Goal: Information Seeking & Learning: Check status

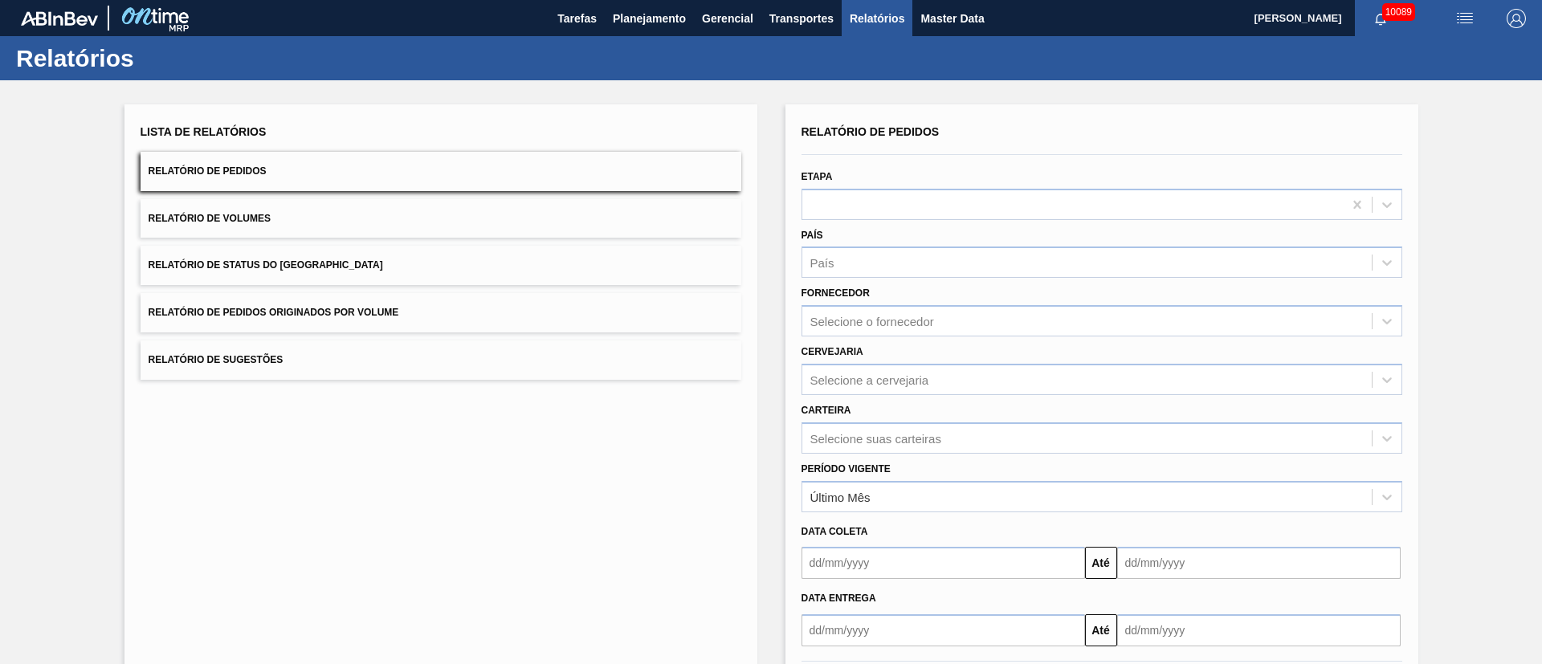
click at [383, 311] on span "Relatório de Pedidos Originados por Volume" at bounding box center [274, 312] width 251 height 11
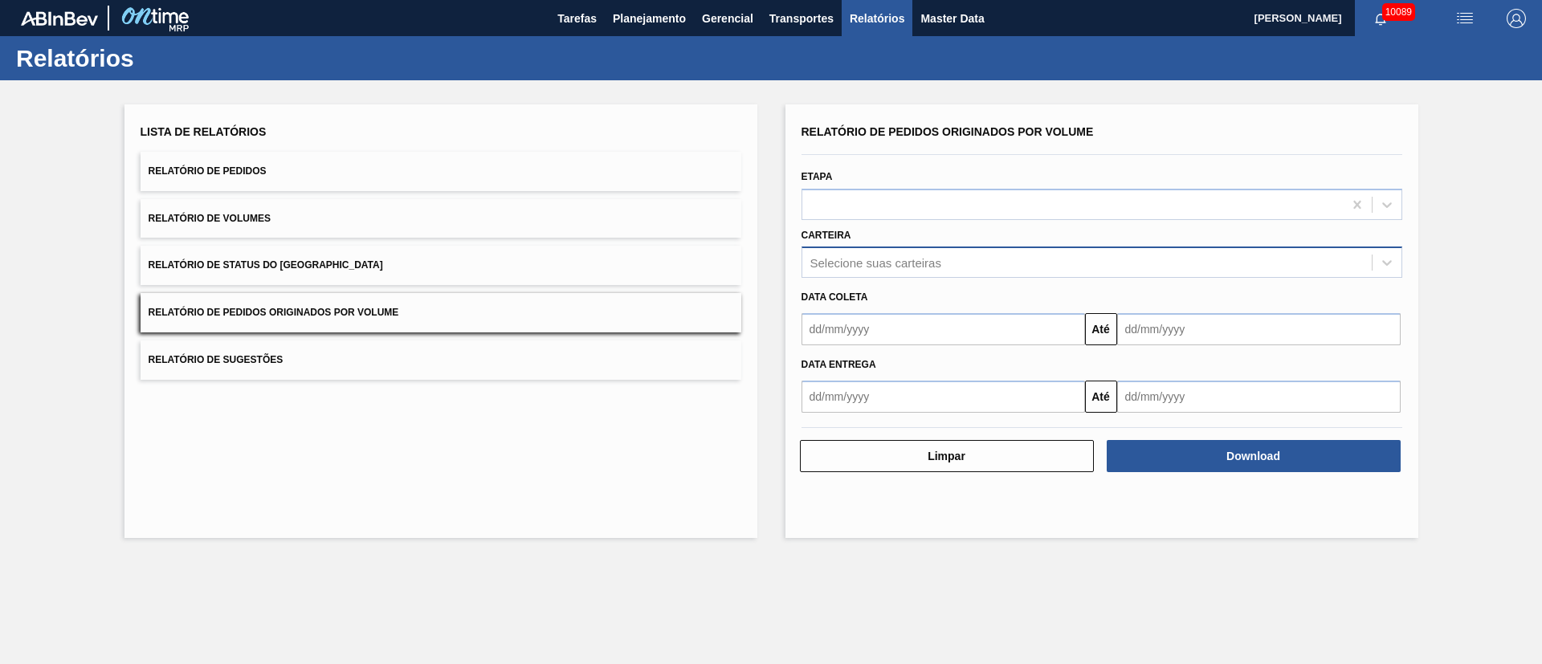
click at [842, 264] on div "Selecione suas carteiras" at bounding box center [875, 263] width 131 height 14
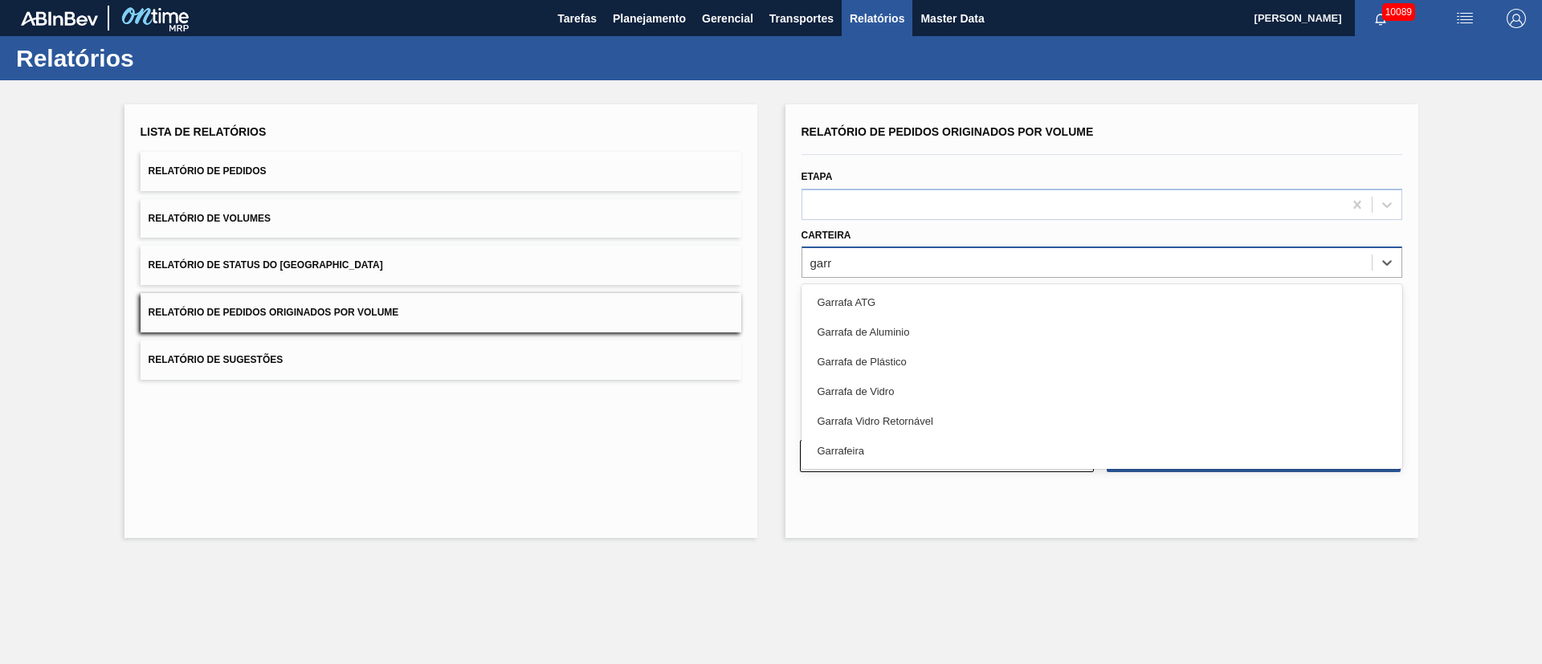
type input "garra"
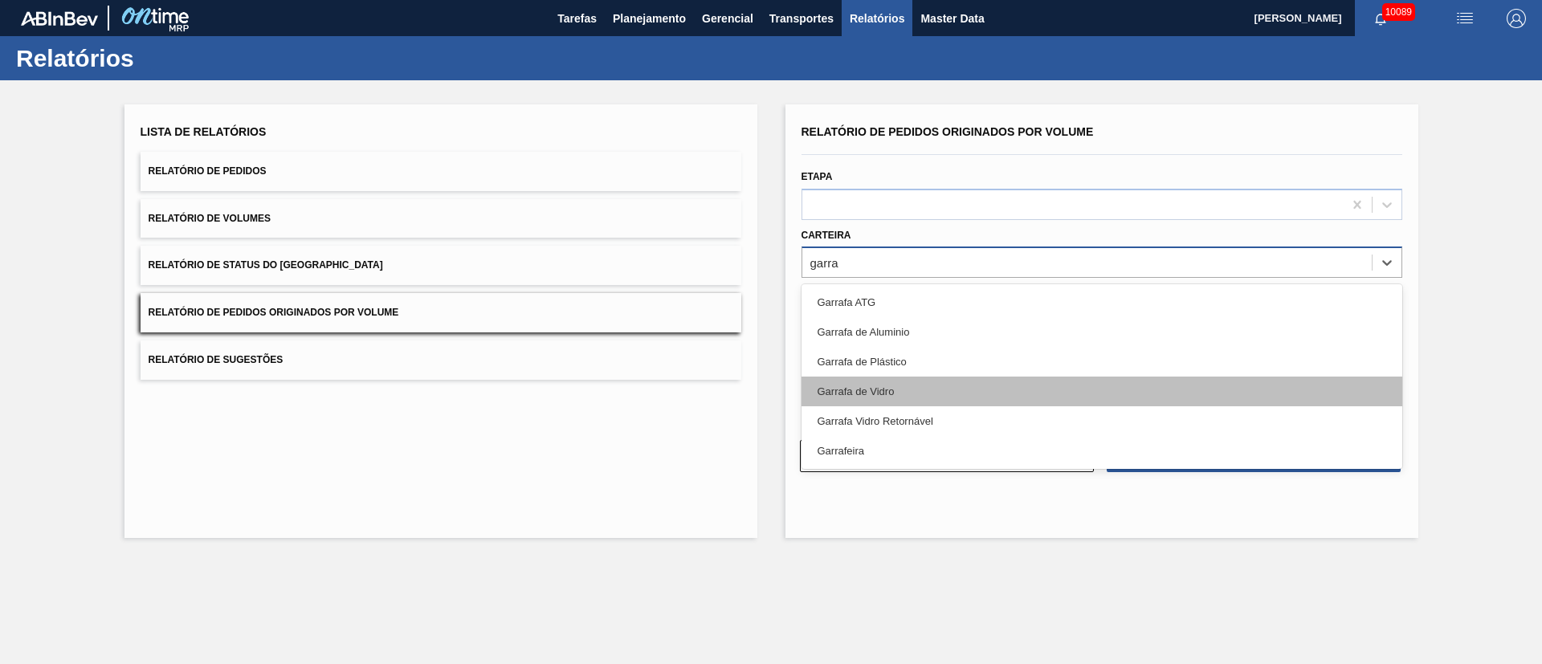
click at [933, 390] on div "Garrafa de Vidro" at bounding box center [1101, 392] width 601 height 30
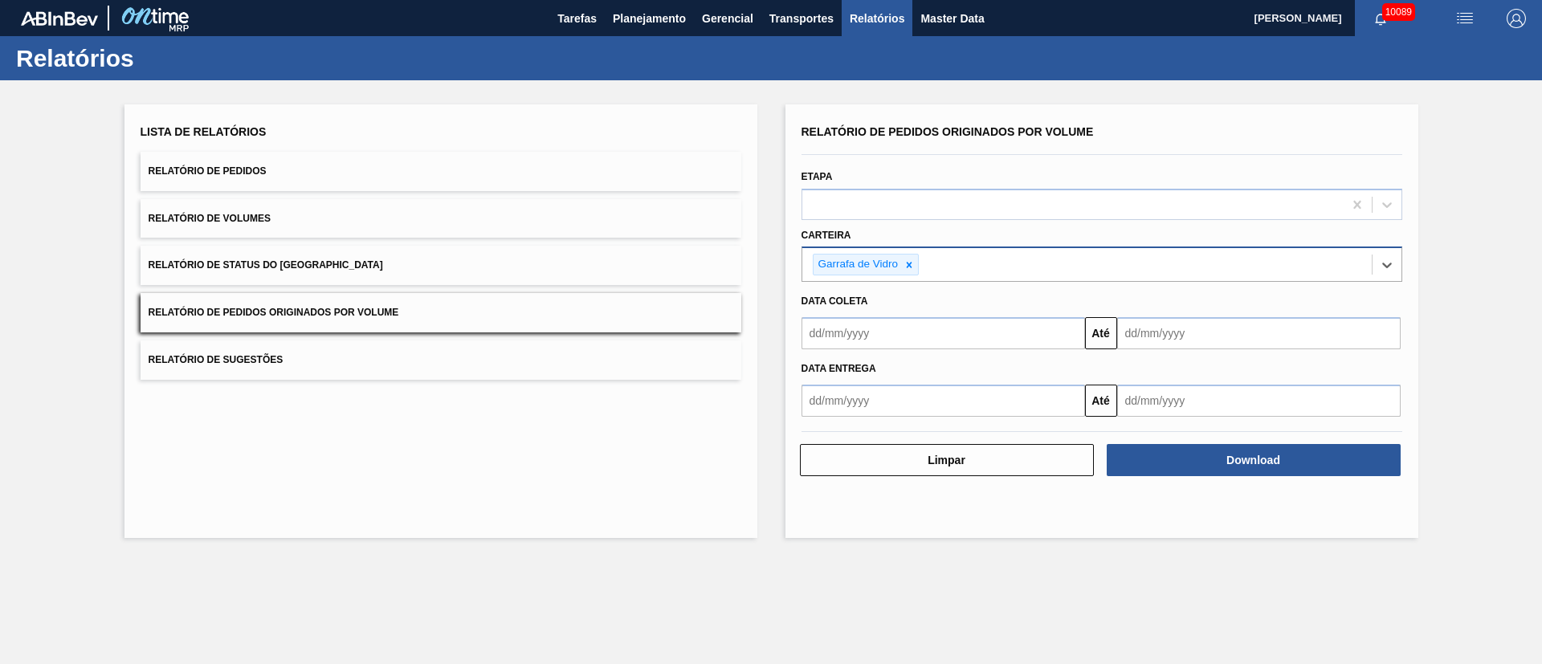
click at [911, 335] on input "text" at bounding box center [942, 333] width 283 height 32
click at [848, 433] on div "1" at bounding box center [846, 424] width 22 height 22
type input "[DATE]"
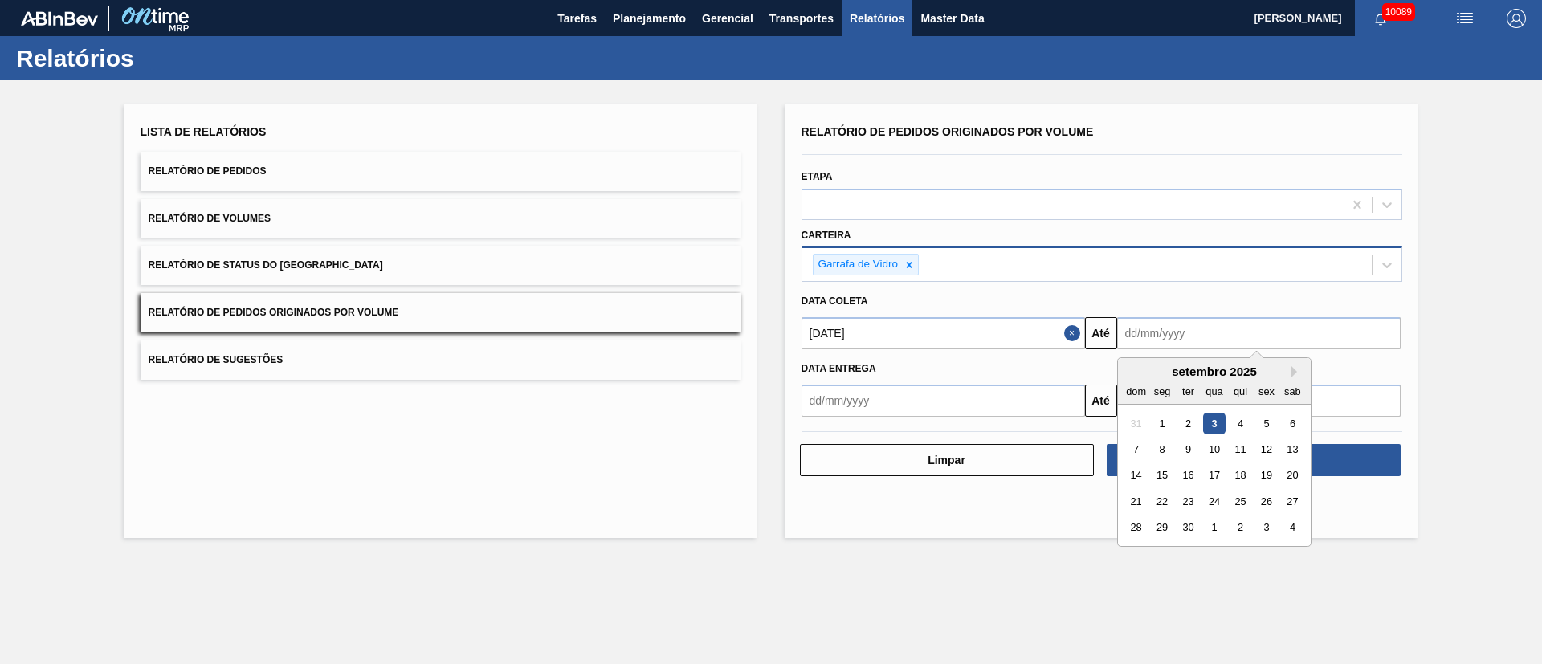
click at [1154, 340] on input "text" at bounding box center [1258, 333] width 283 height 32
click at [1189, 536] on div "30" at bounding box center [1187, 528] width 22 height 22
type input "[DATE]"
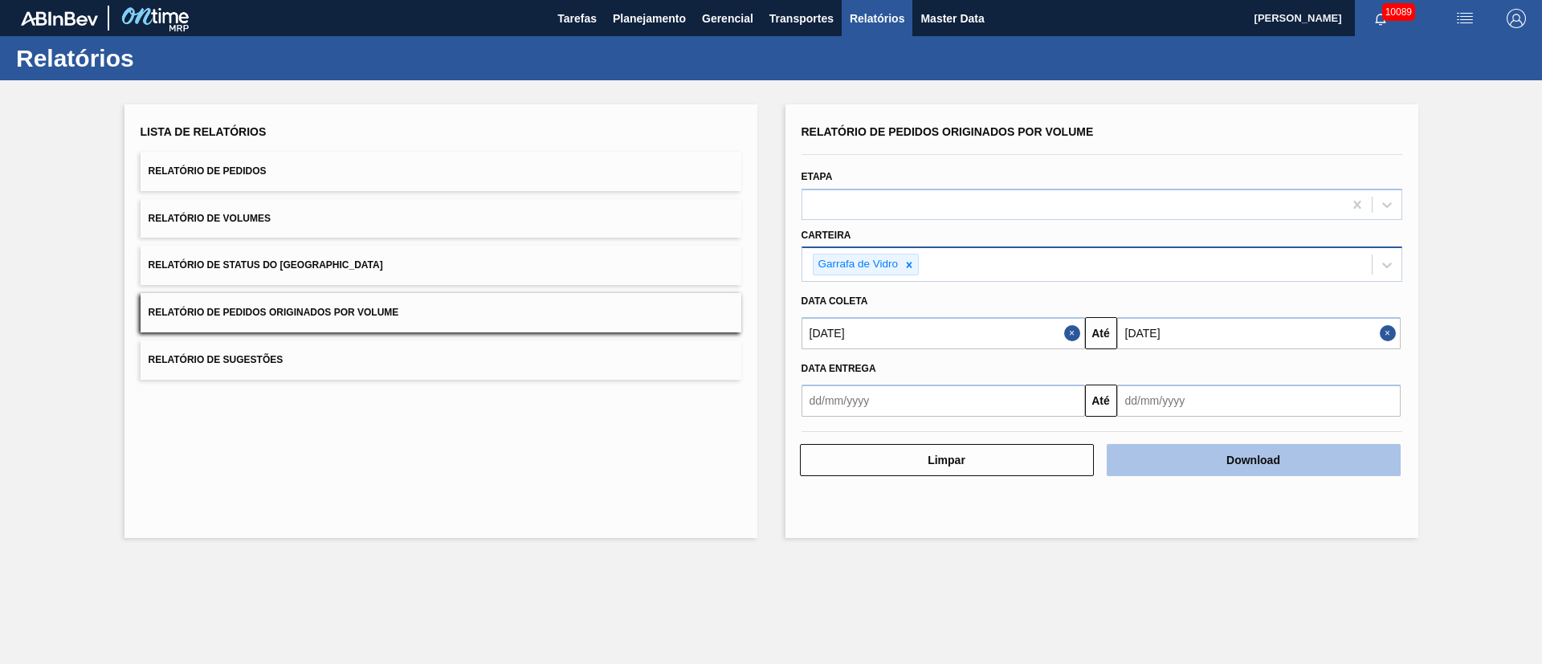
click at [1187, 459] on button "Download" at bounding box center [1254, 460] width 294 height 32
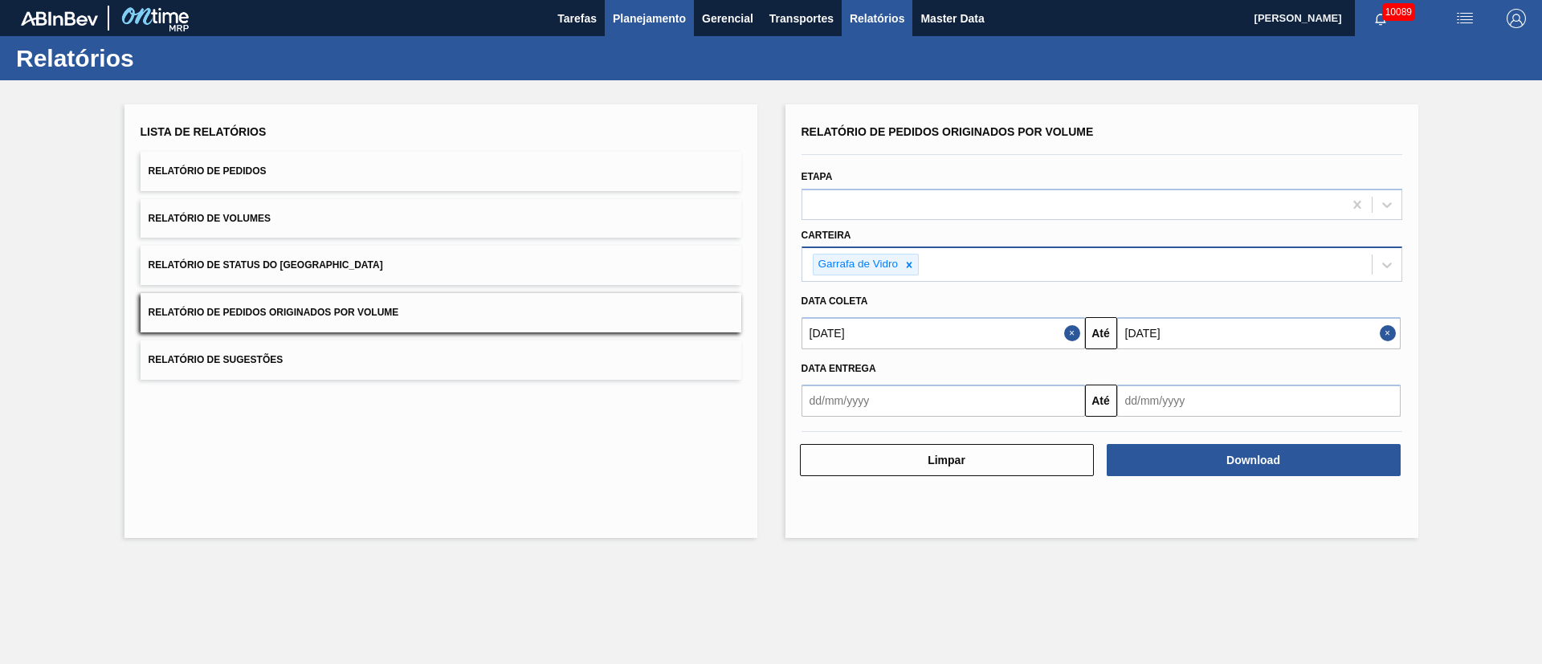
click at [662, 27] on button "Planejamento" at bounding box center [649, 18] width 89 height 36
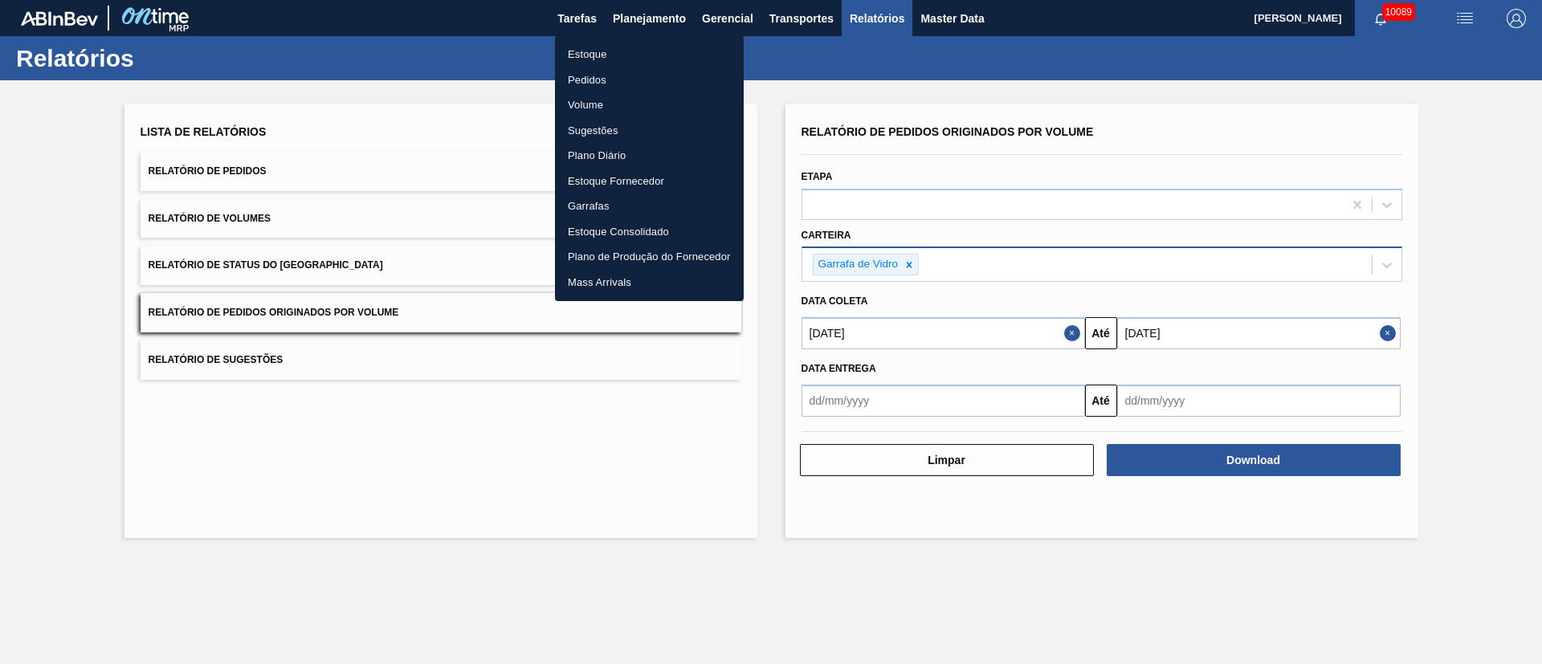
click at [601, 86] on li "Pedidos" at bounding box center [649, 80] width 189 height 26
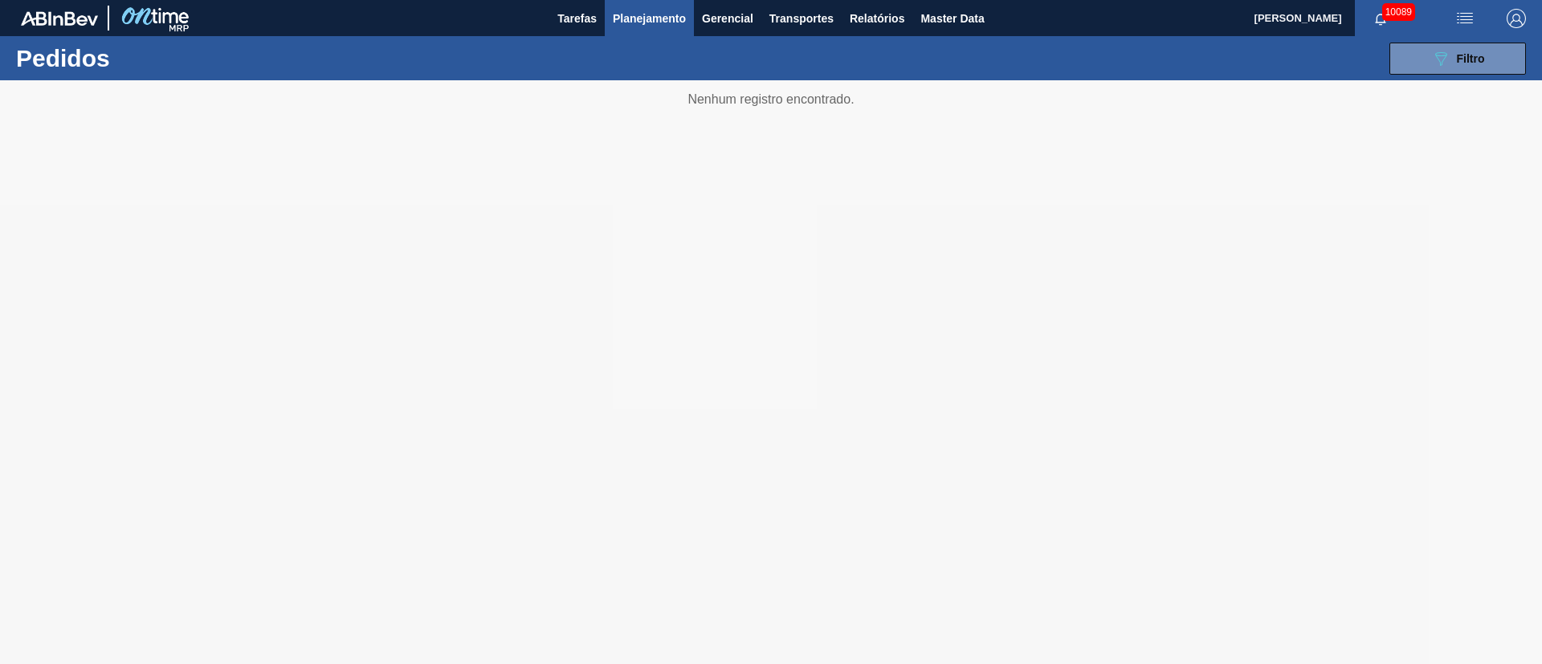
click at [646, 10] on span "Planejamento" at bounding box center [649, 18] width 73 height 19
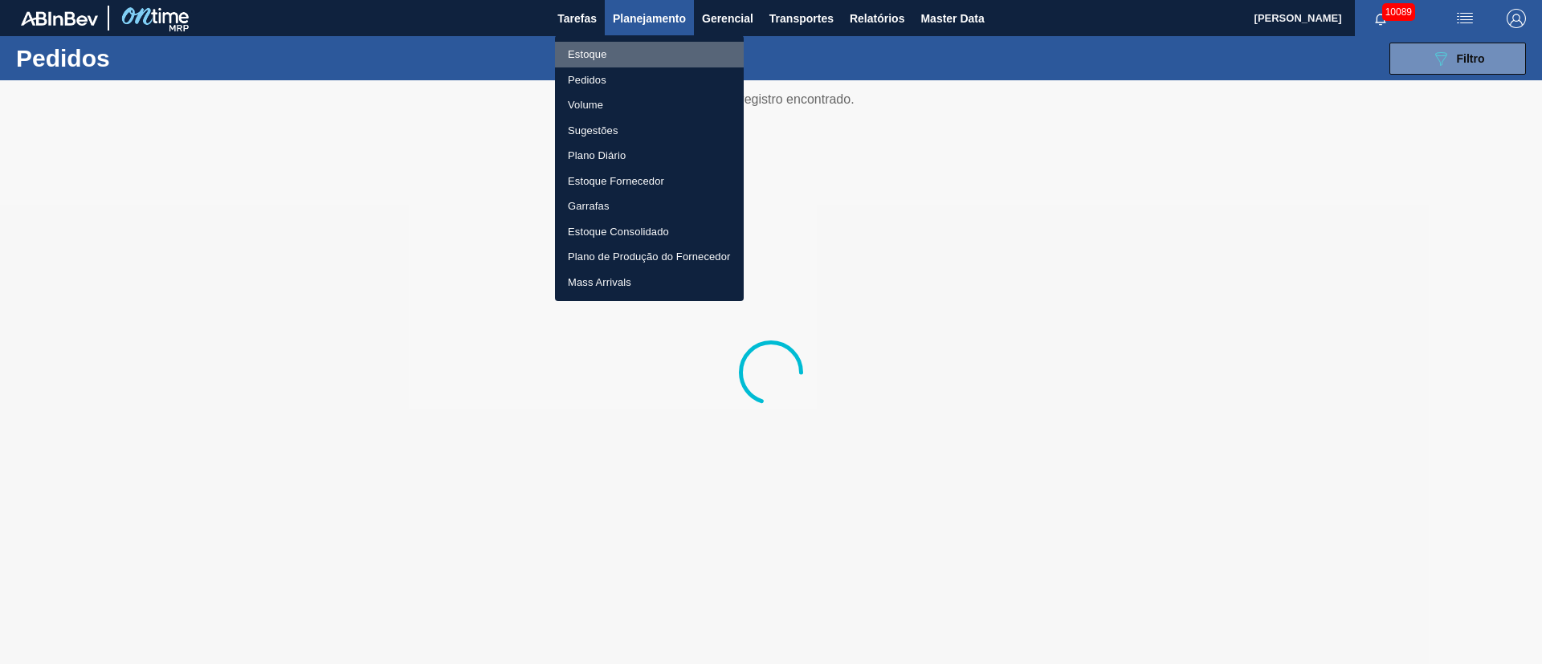
click at [589, 60] on li "Estoque" at bounding box center [649, 55] width 189 height 26
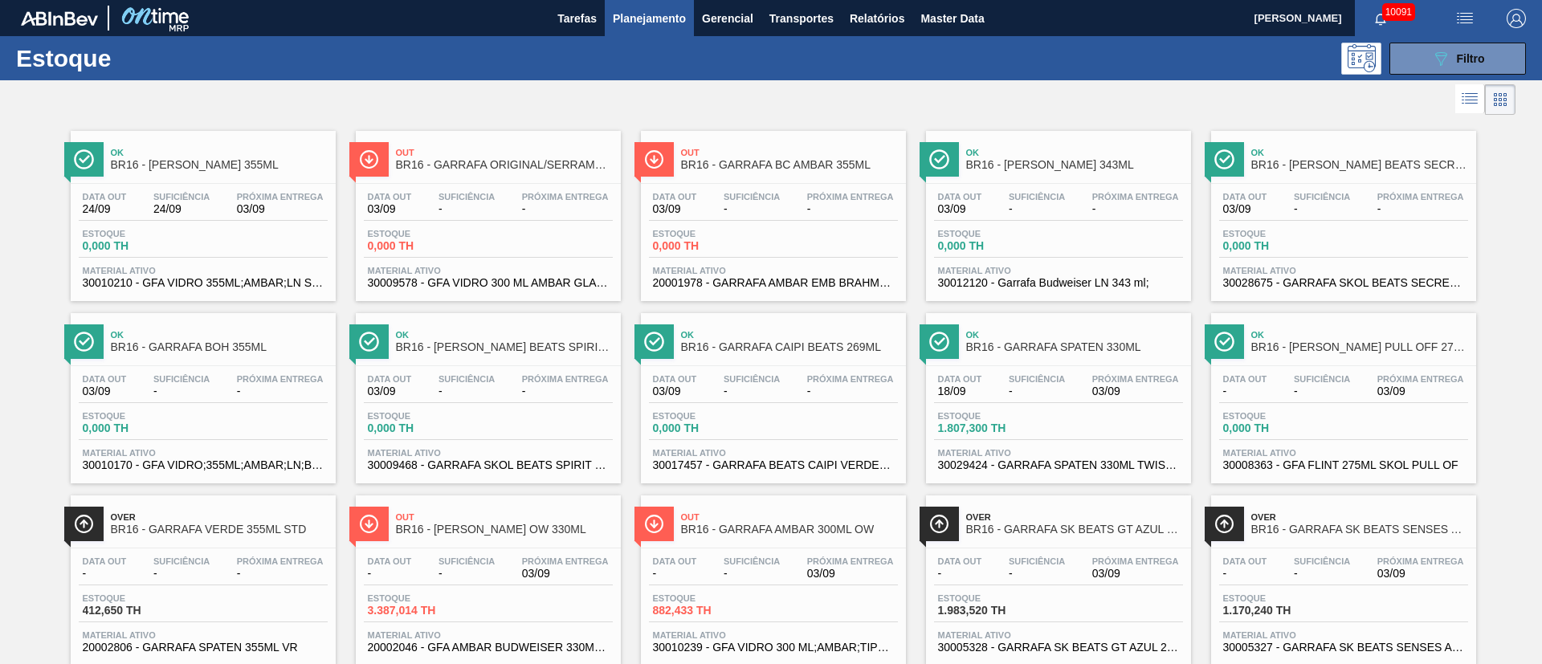
click at [645, 20] on span "Planejamento" at bounding box center [649, 18] width 73 height 19
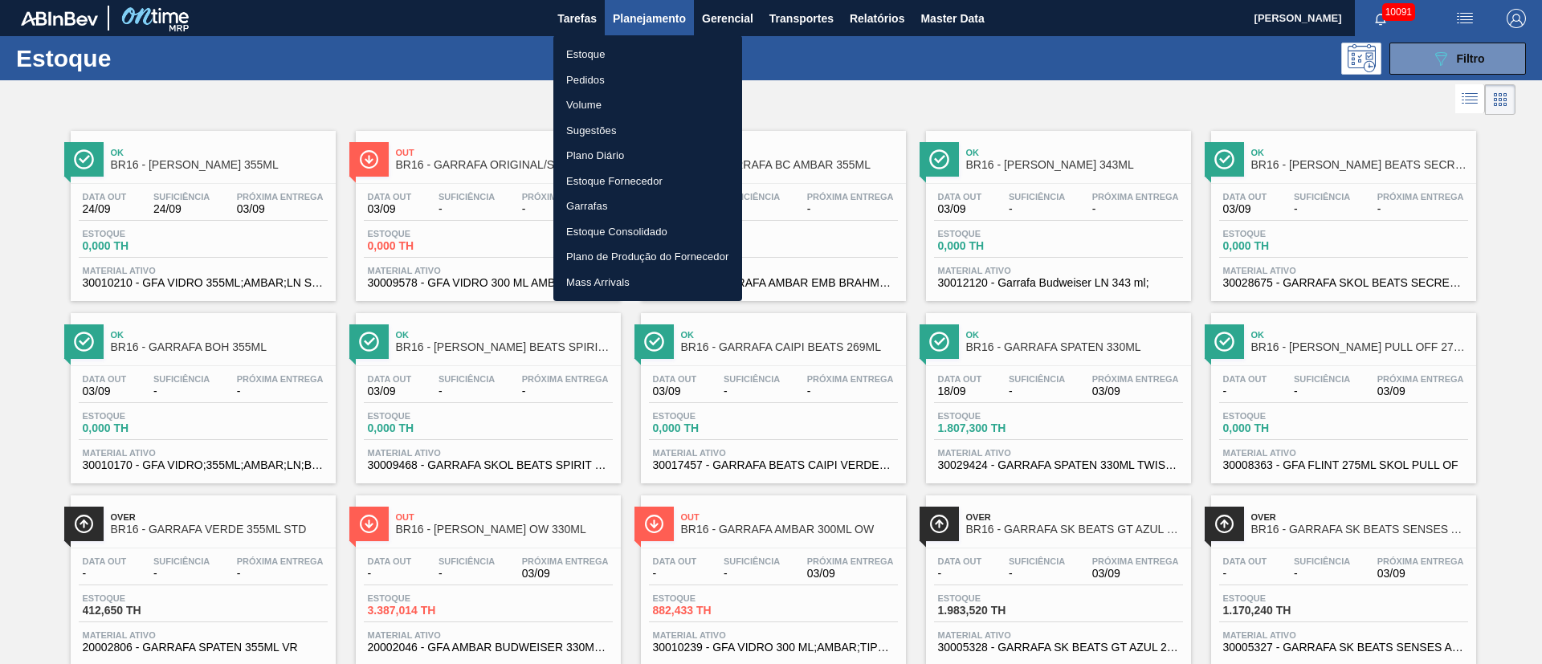
click at [592, 84] on li "Pedidos" at bounding box center [647, 80] width 189 height 26
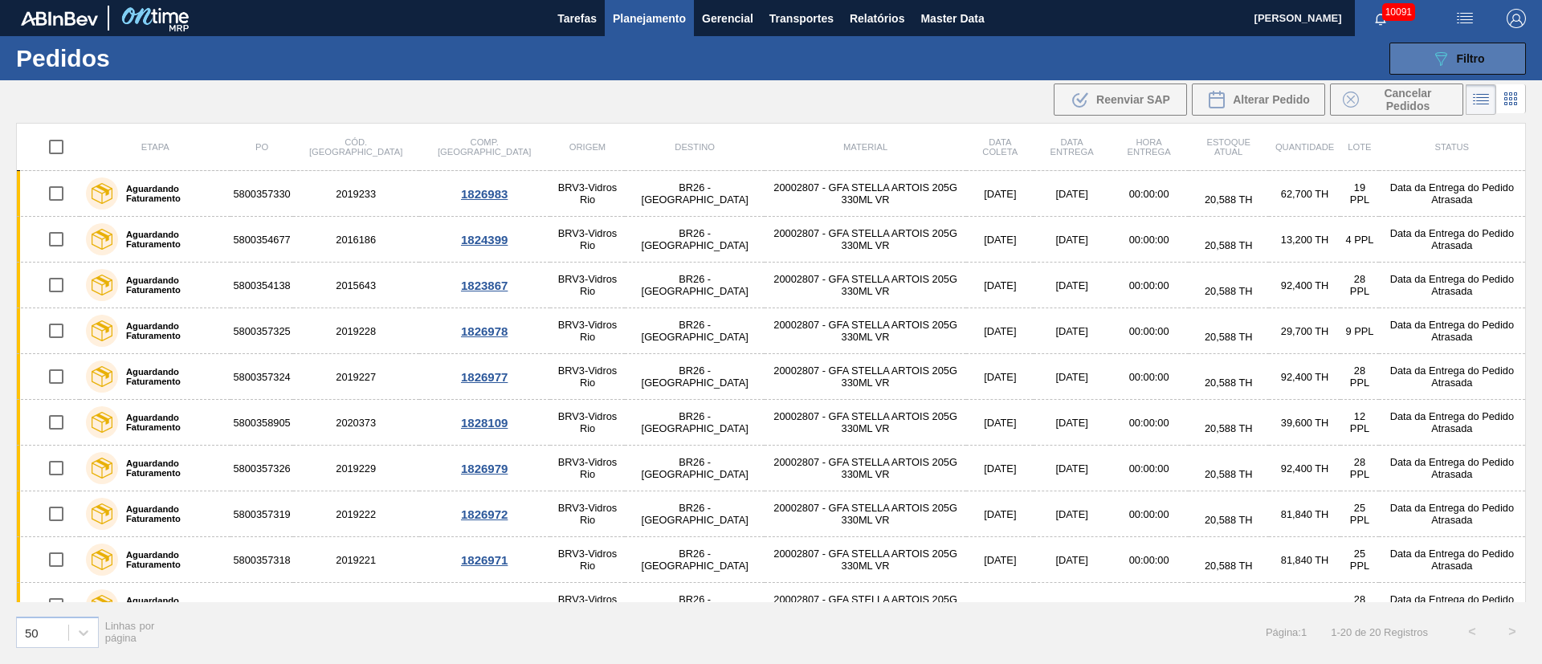
click at [1474, 59] on span "Filtro" at bounding box center [1471, 58] width 28 height 13
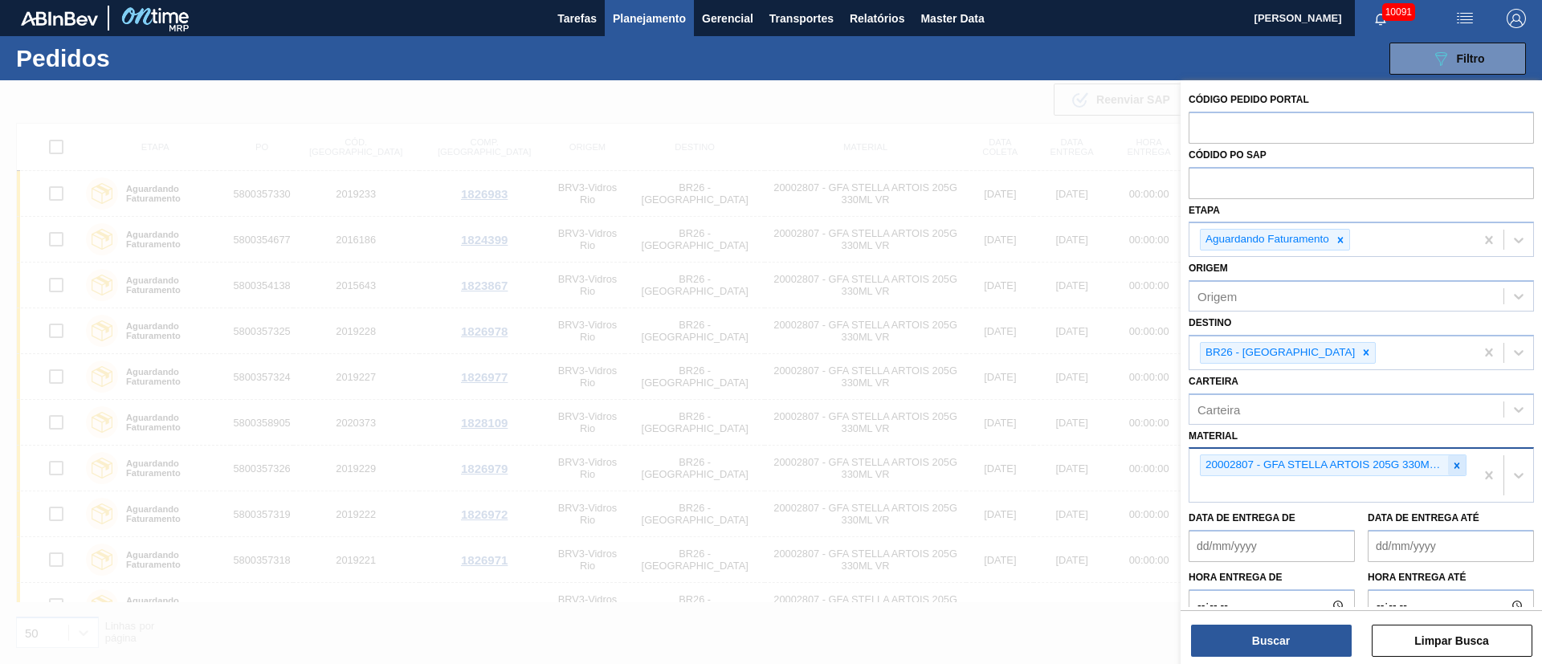
click at [1458, 466] on icon at bounding box center [1456, 465] width 11 height 11
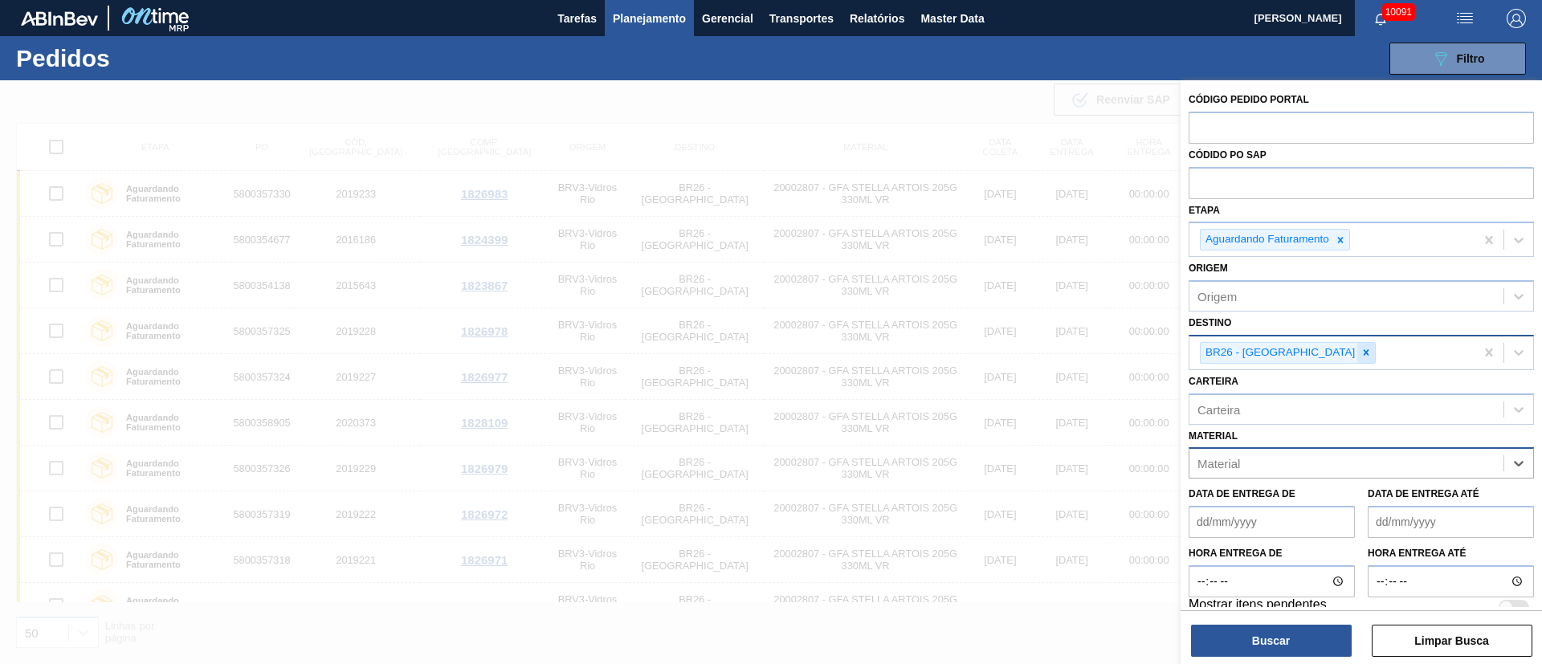
click at [1357, 359] on div at bounding box center [1366, 353] width 18 height 20
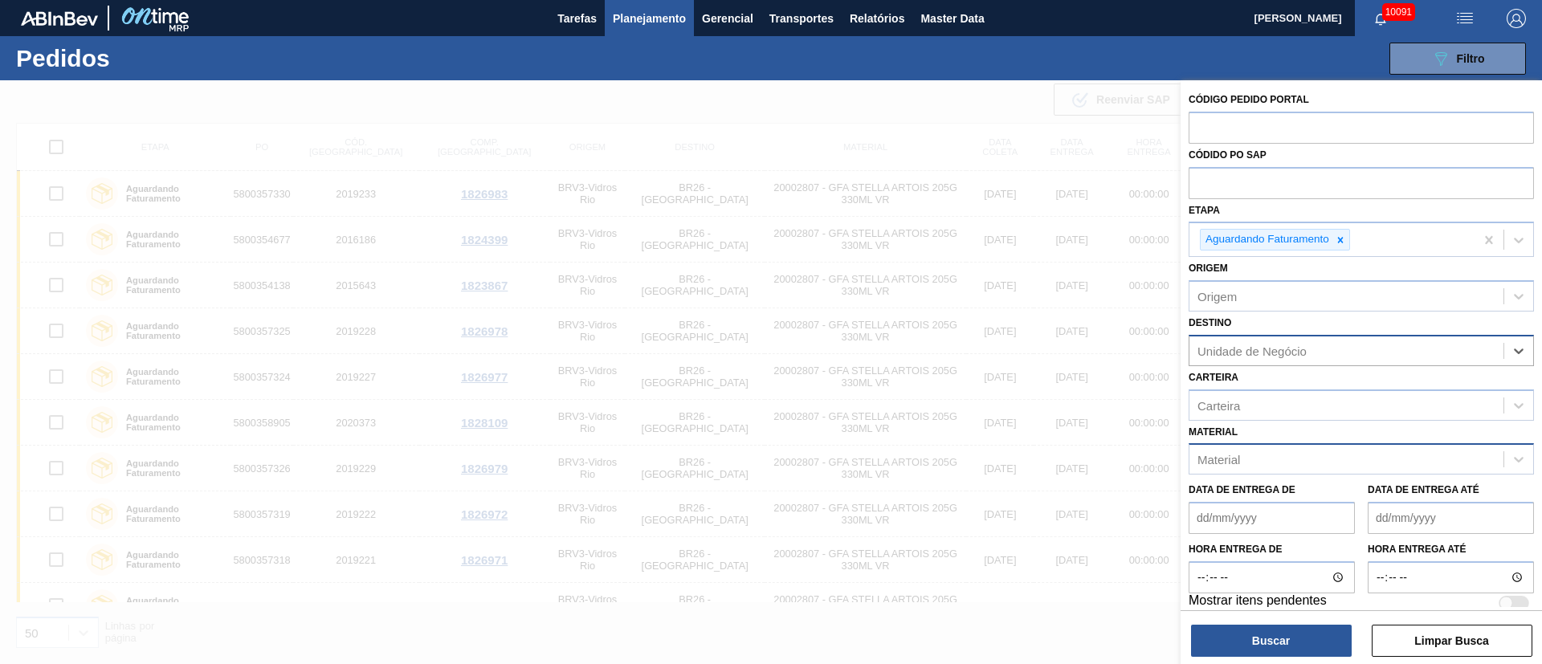
click at [646, 13] on span "Planejamento" at bounding box center [649, 18] width 73 height 19
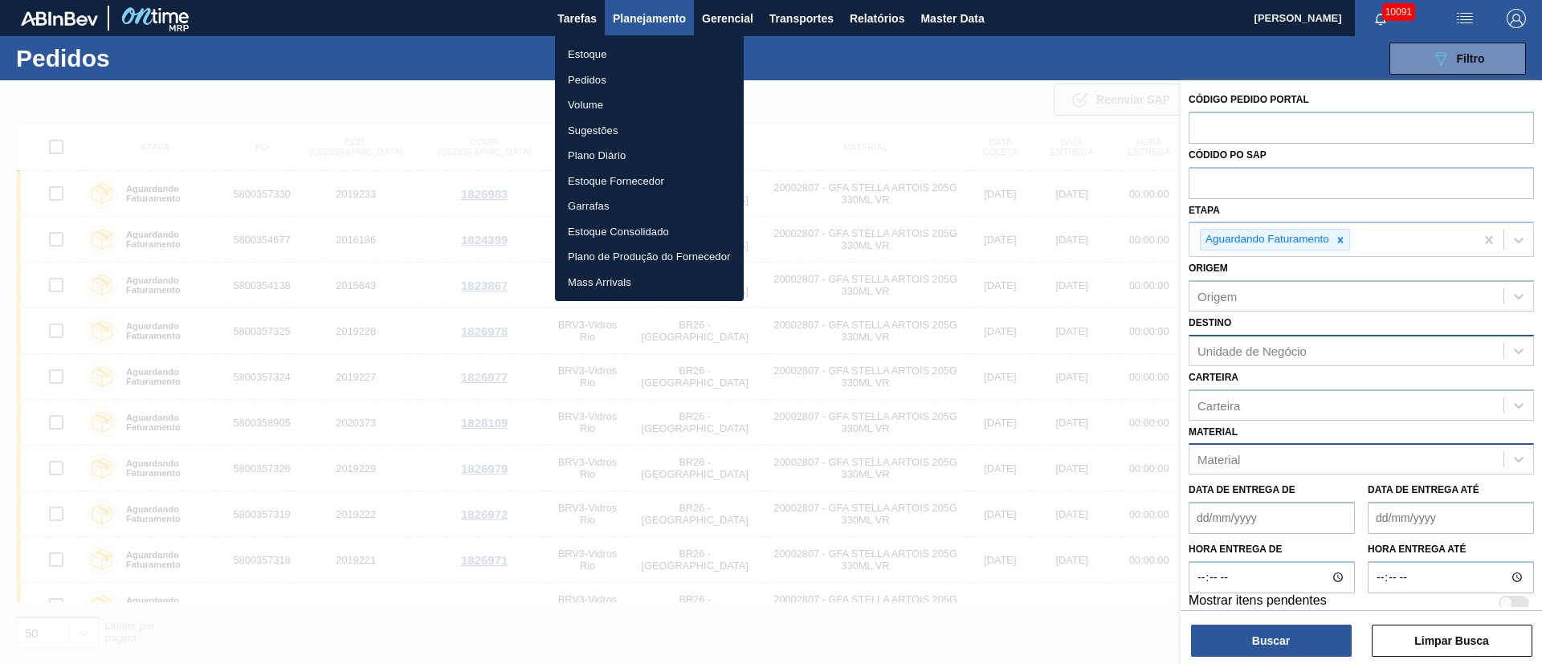
click at [583, 81] on li "Pedidos" at bounding box center [649, 80] width 189 height 26
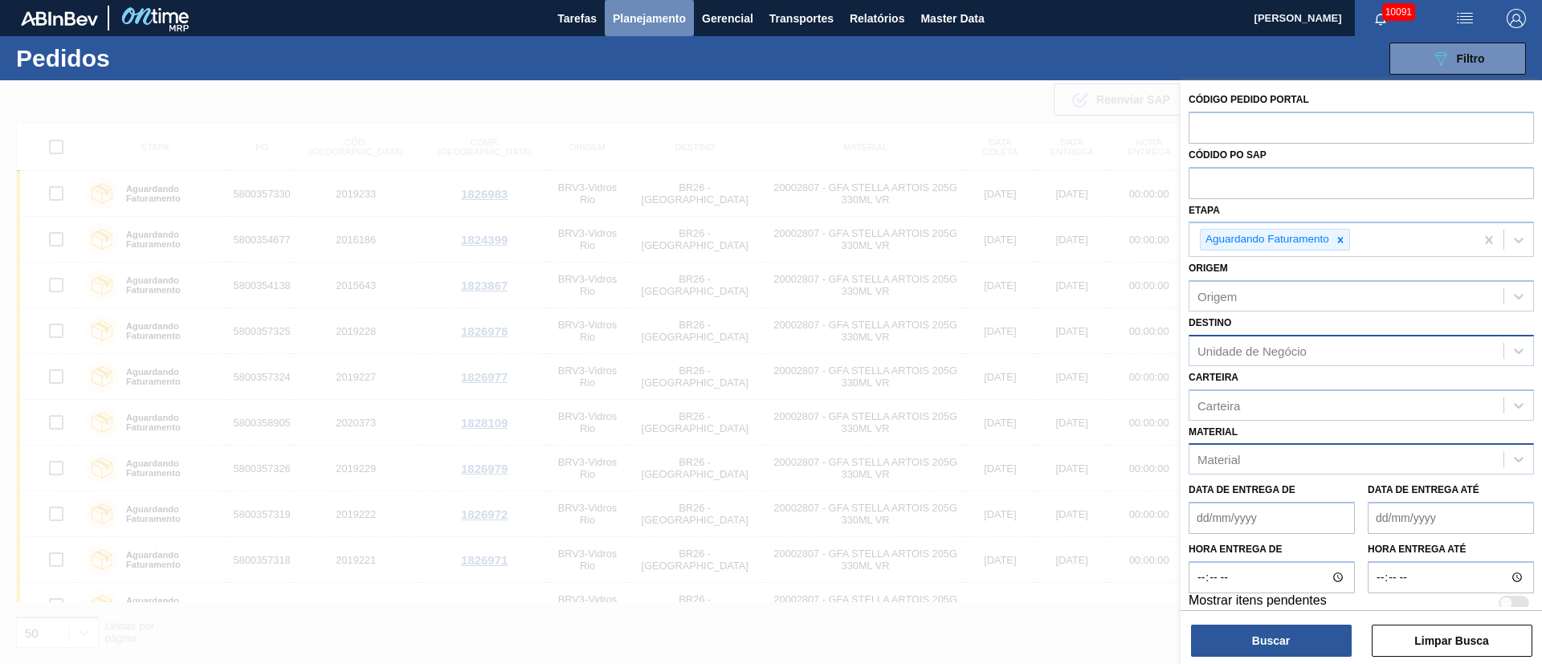
click at [629, 26] on span "Planejamento" at bounding box center [649, 18] width 73 height 19
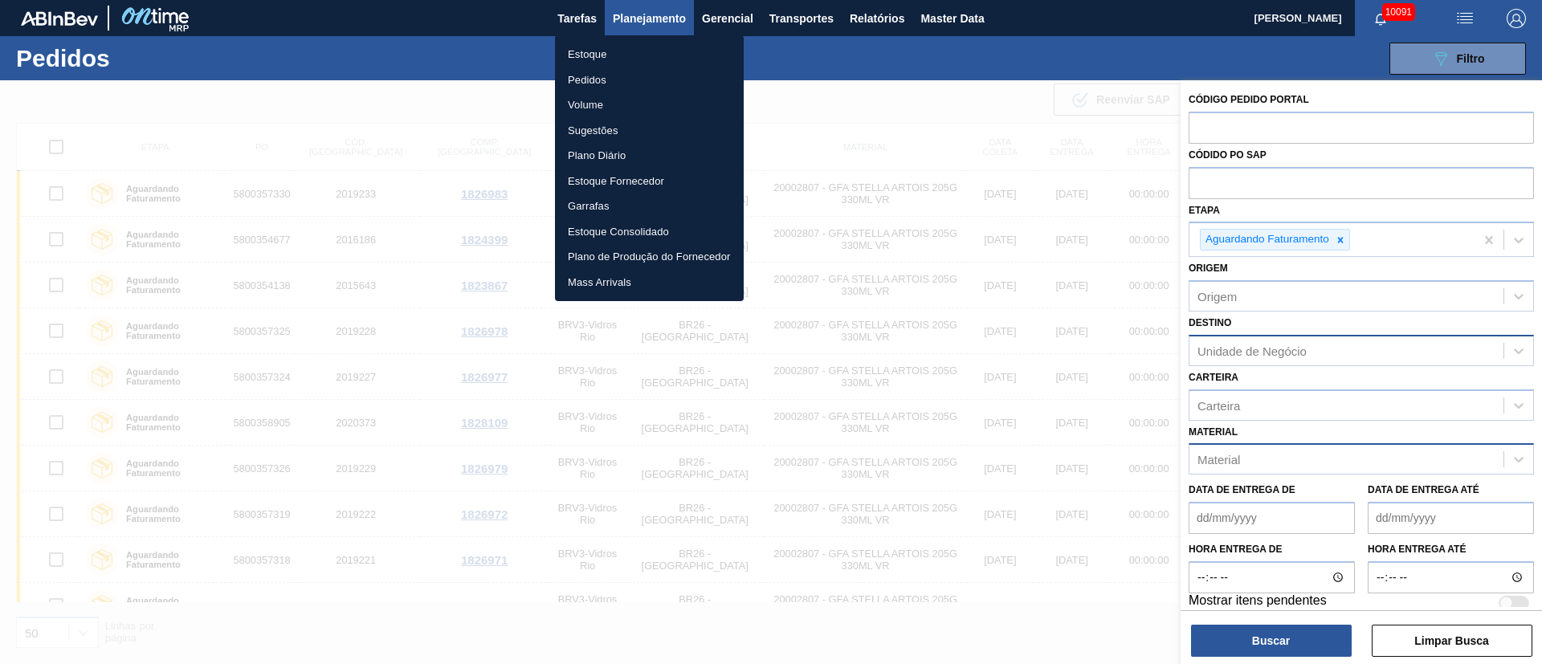
click at [590, 74] on li "Pedidos" at bounding box center [649, 80] width 189 height 26
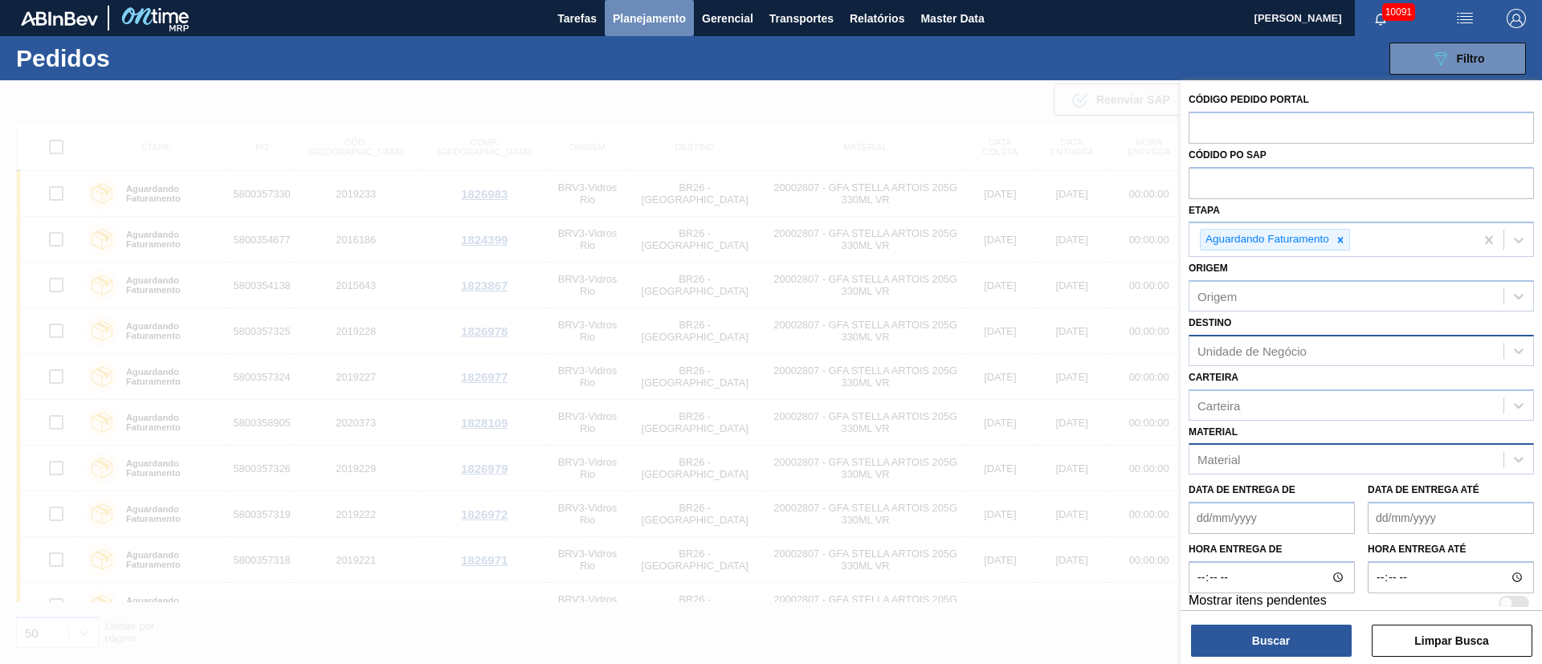
click at [652, 16] on span "Planejamento" at bounding box center [649, 18] width 73 height 19
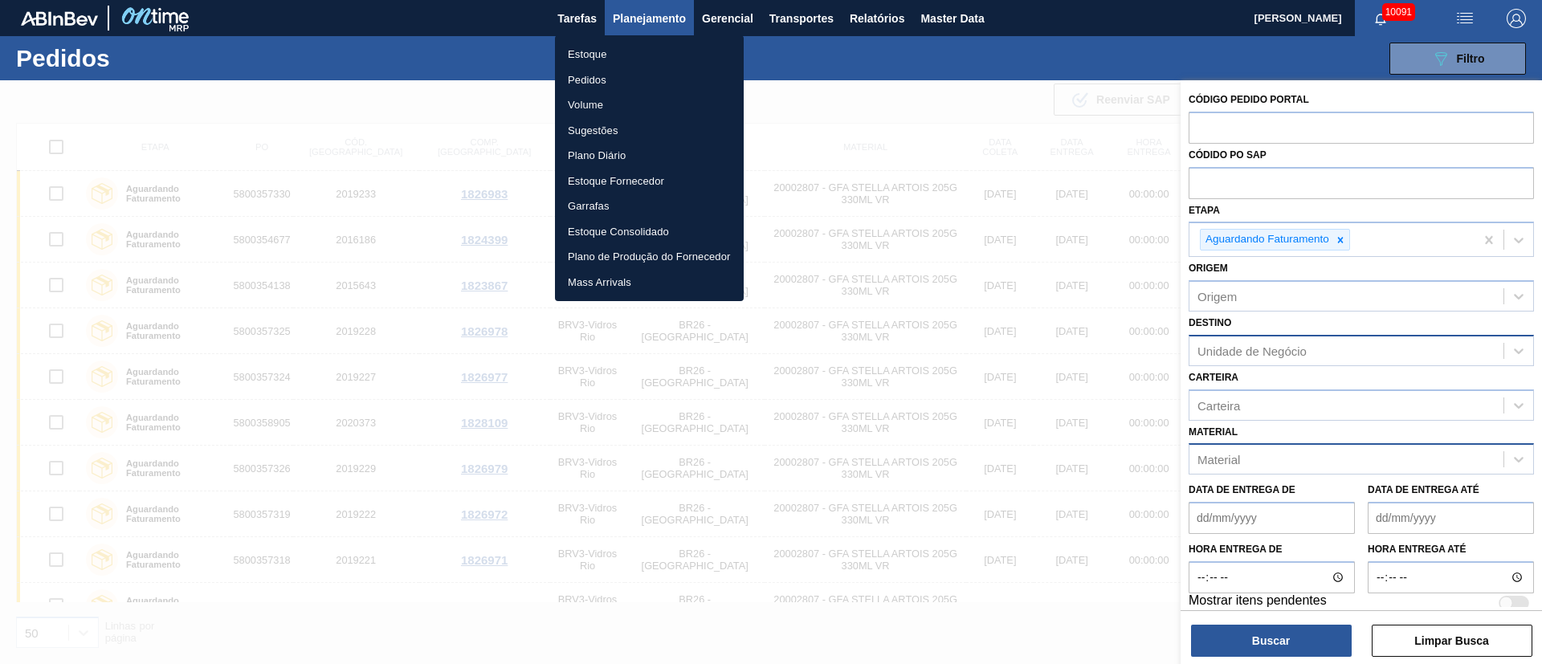
click at [585, 81] on li "Pedidos" at bounding box center [649, 80] width 189 height 26
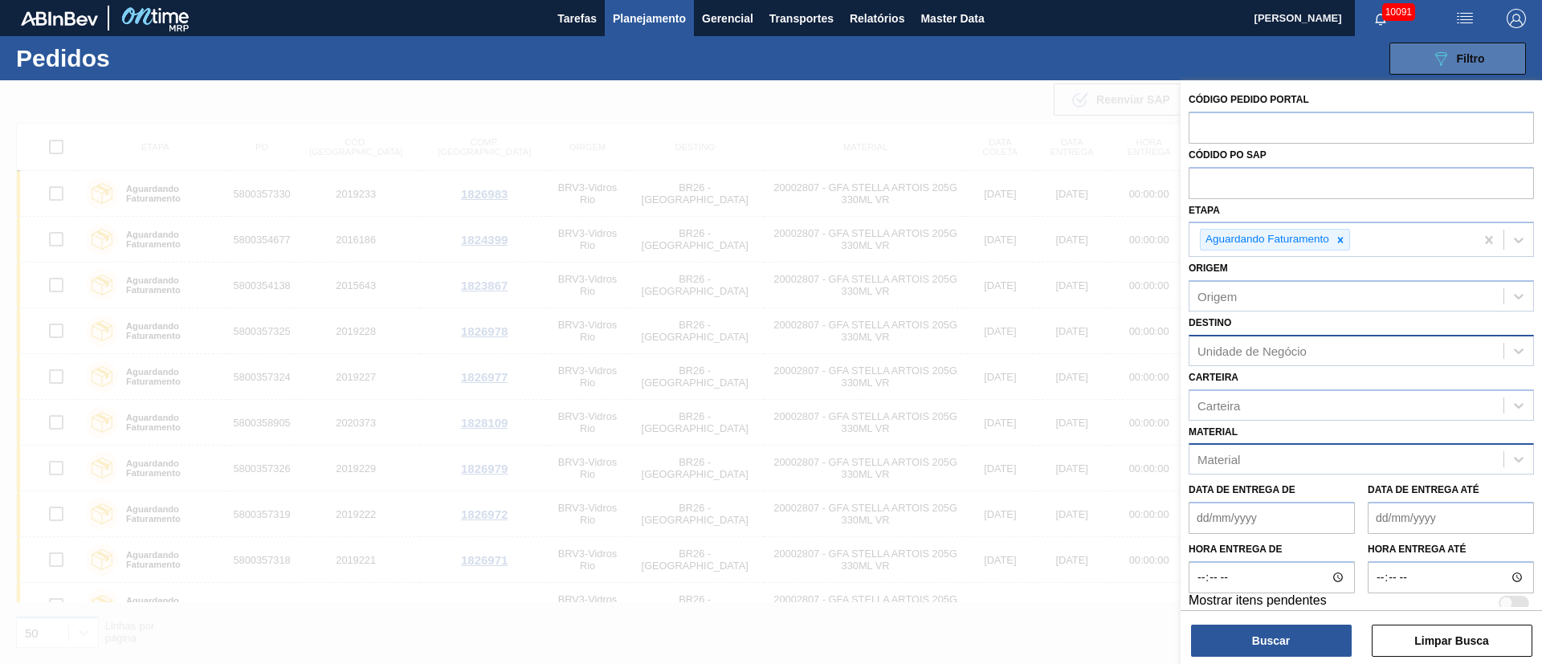
click at [1459, 61] on span "Filtro" at bounding box center [1471, 58] width 28 height 13
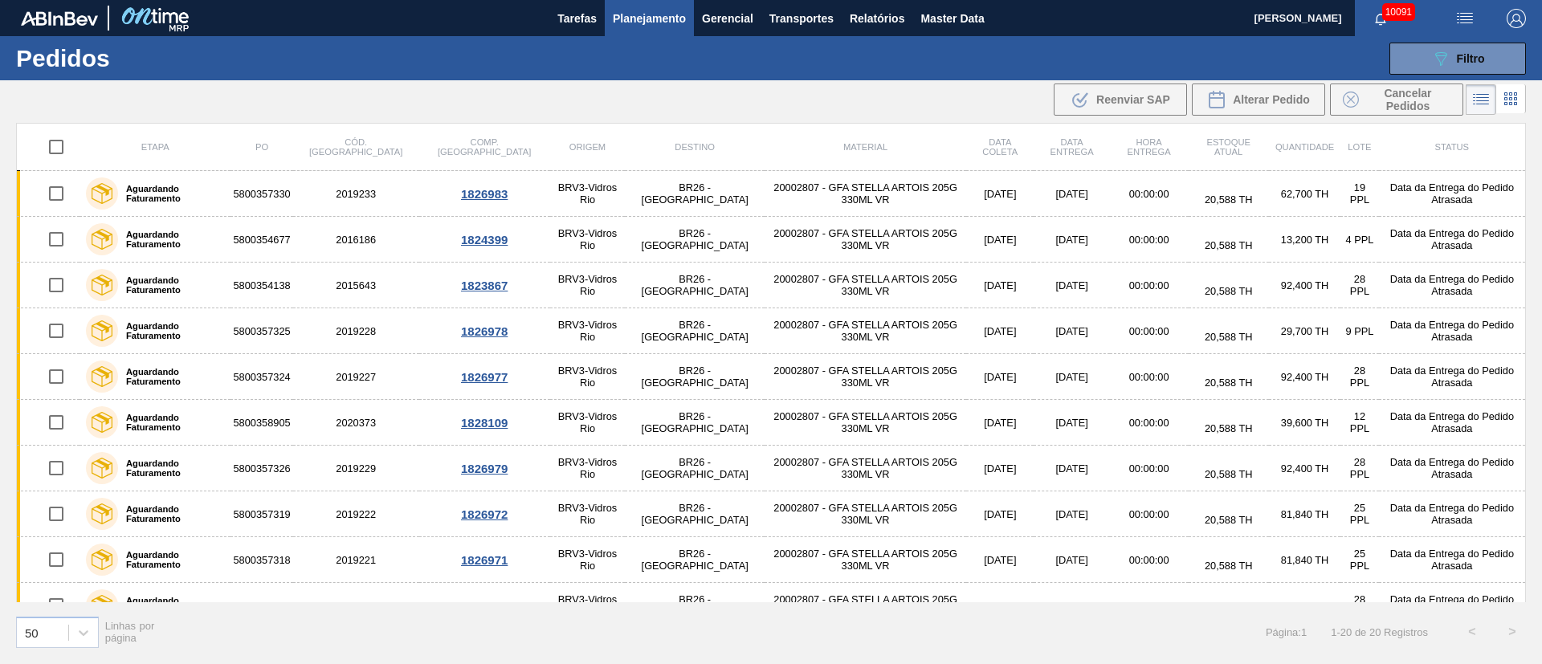
click at [635, 11] on span "Planejamento" at bounding box center [649, 18] width 73 height 19
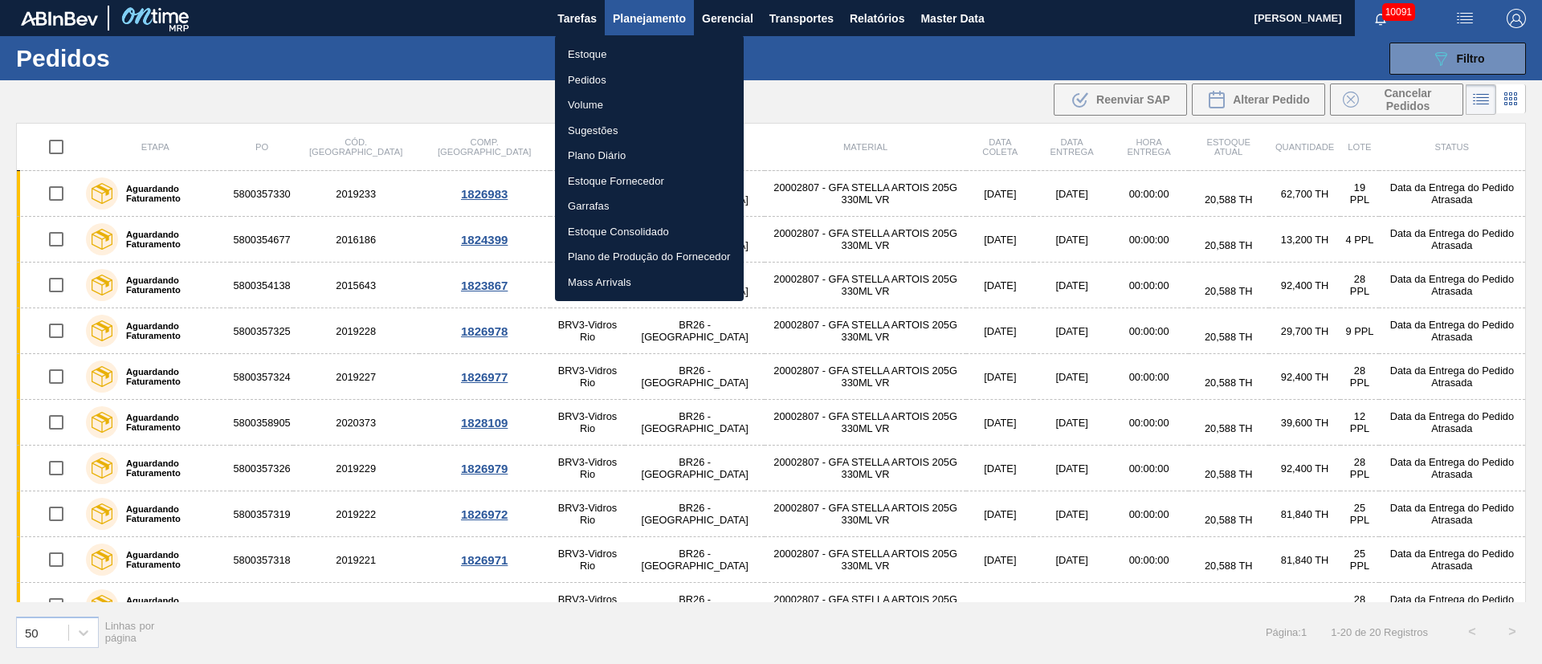
click at [593, 76] on li "Pedidos" at bounding box center [649, 80] width 189 height 26
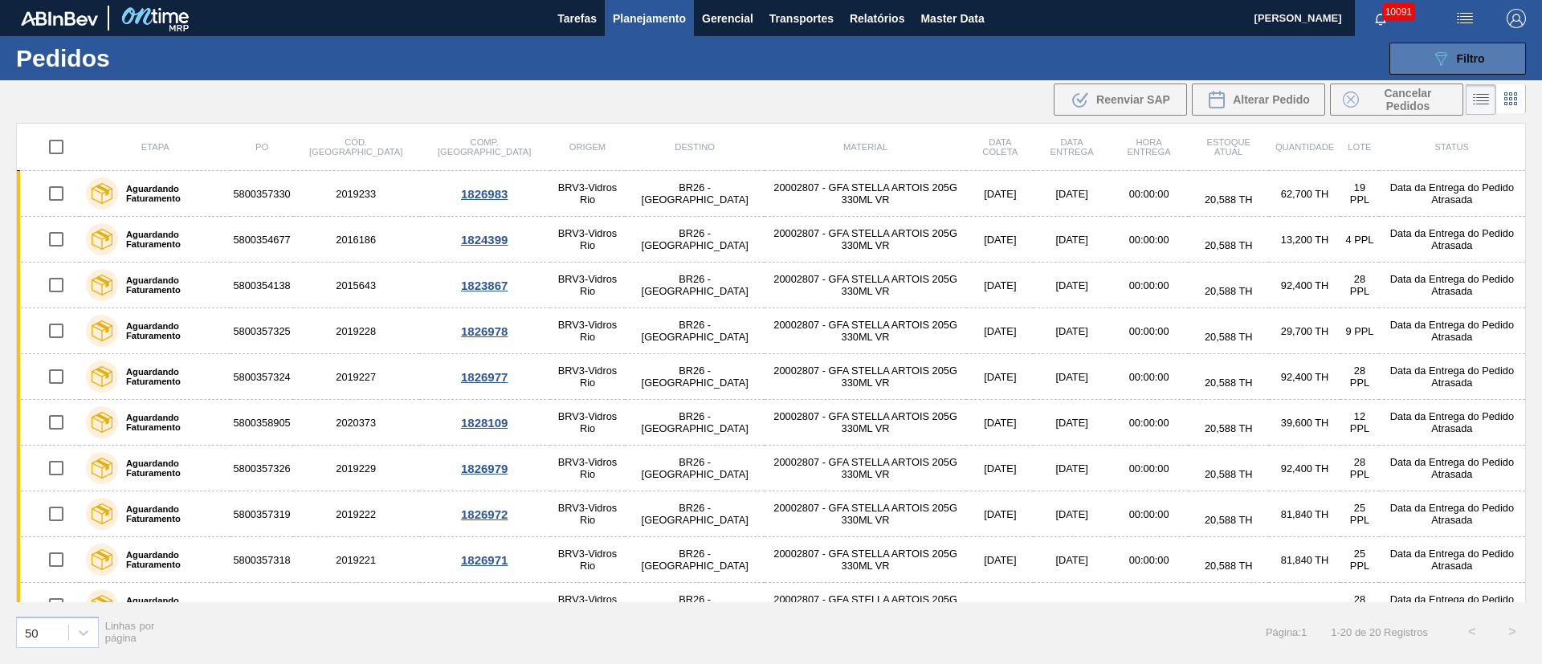
click at [1474, 67] on button "089F7B8B-B2A5-4AFE-B5C0-19BA573D28AC Filtro" at bounding box center [1457, 59] width 137 height 32
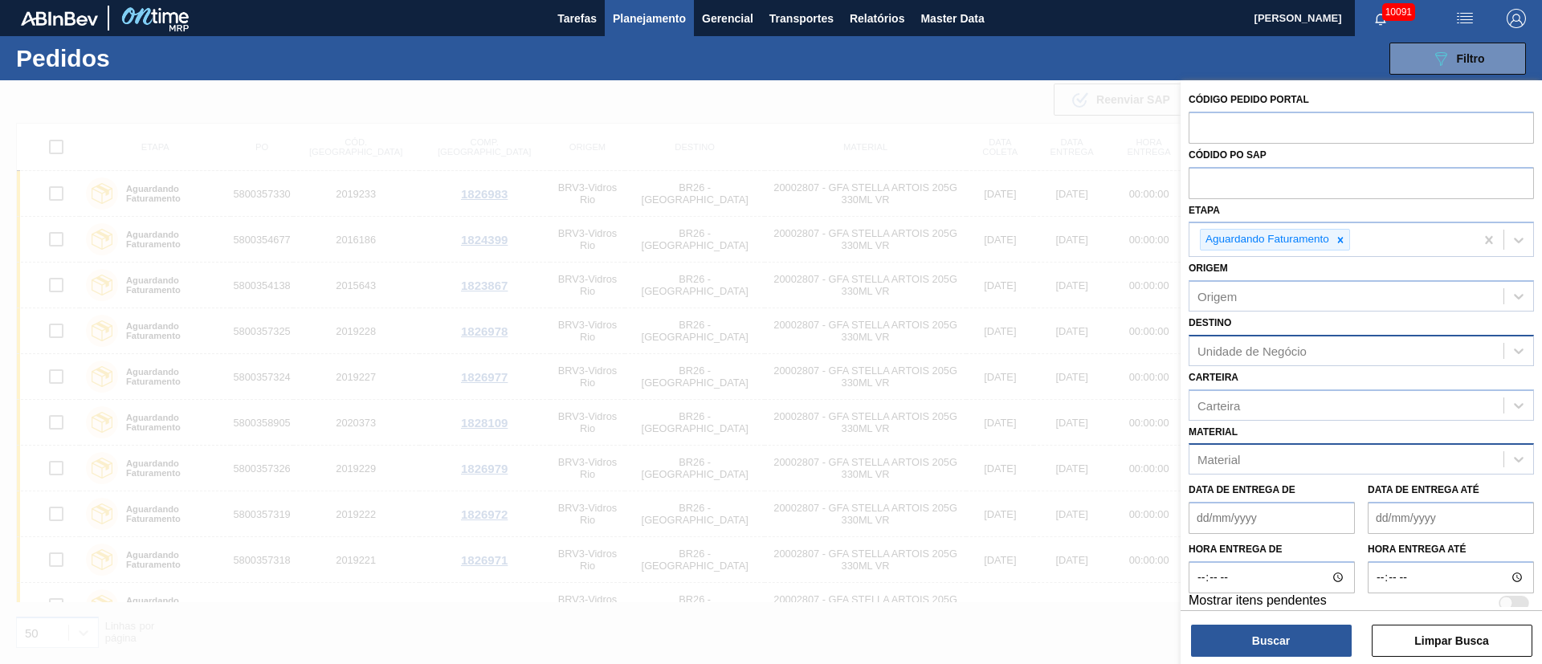
click at [845, 158] on div at bounding box center [771, 412] width 1542 height 664
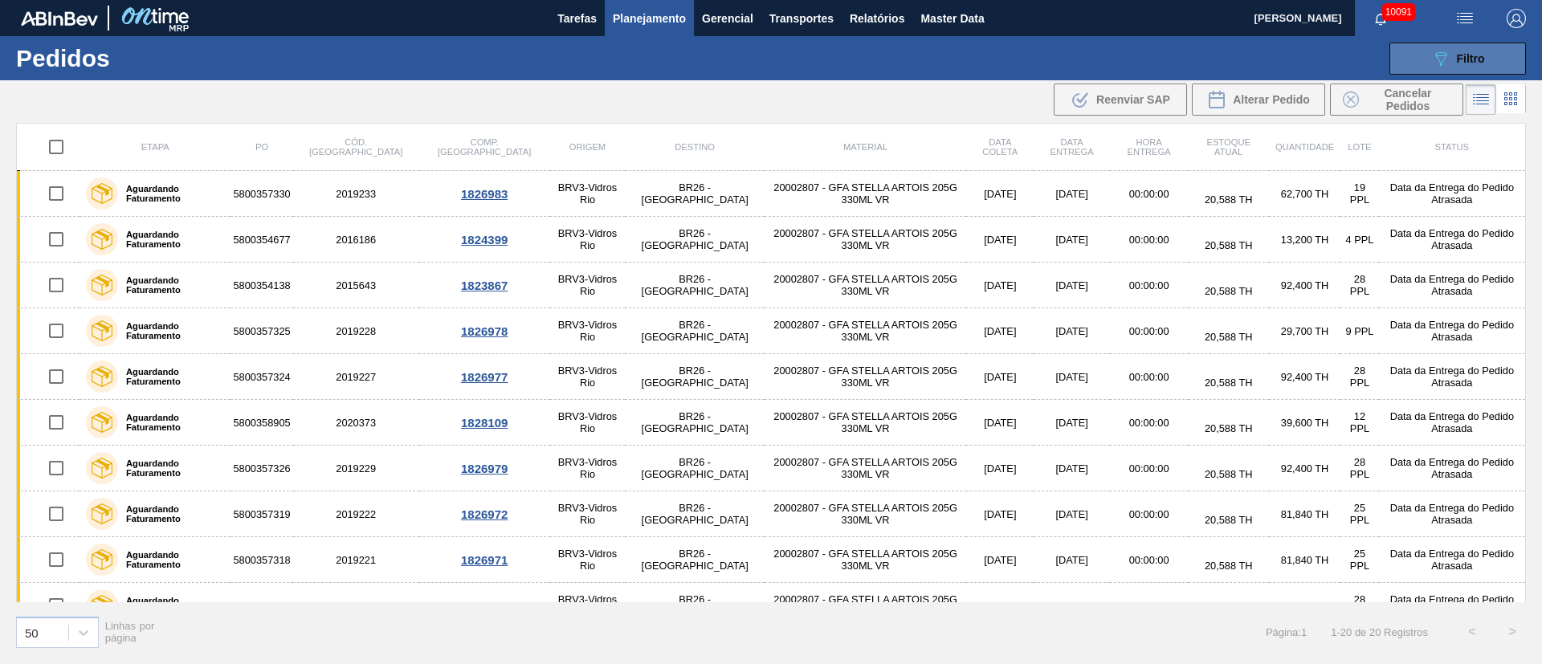
click at [1489, 54] on button "089F7B8B-B2A5-4AFE-B5C0-19BA573D28AC Filtro" at bounding box center [1457, 59] width 137 height 32
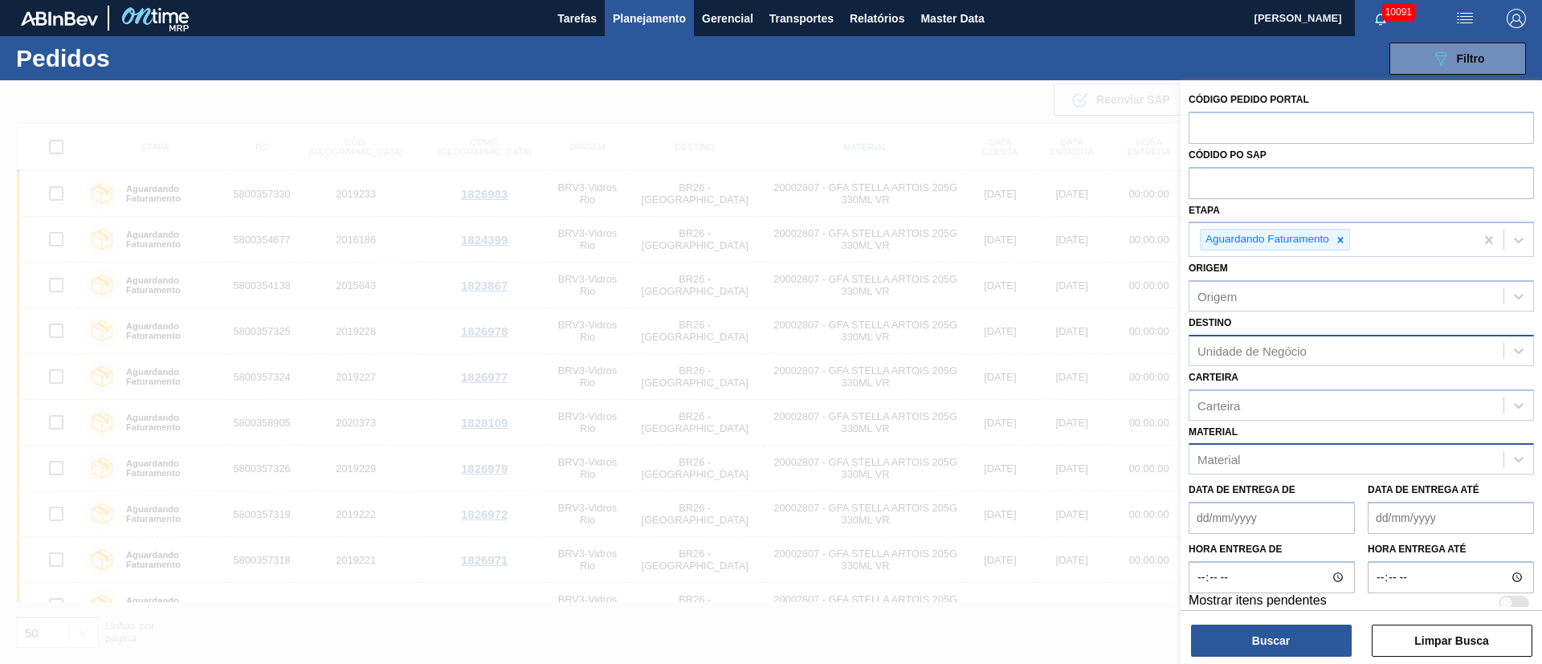
click at [662, 19] on span "Planejamento" at bounding box center [649, 18] width 73 height 19
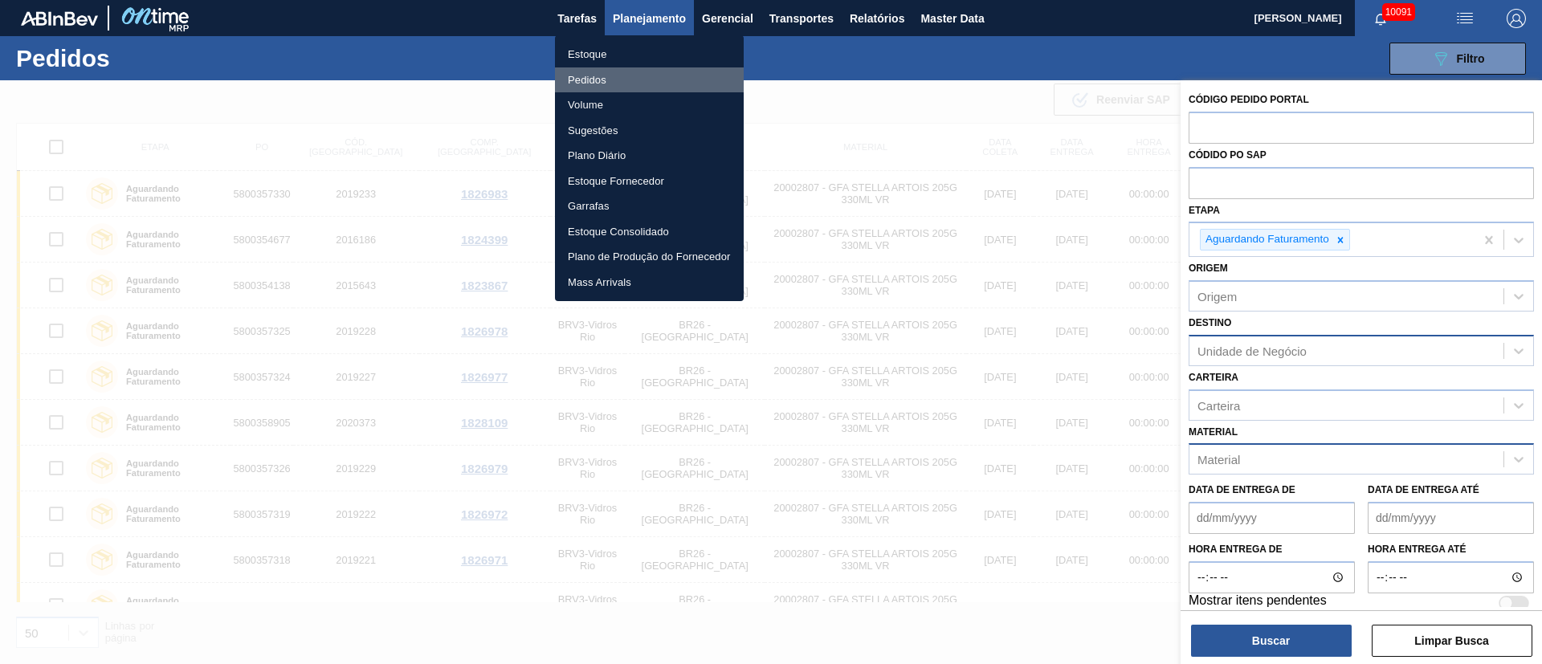
click at [600, 73] on li "Pedidos" at bounding box center [649, 80] width 189 height 26
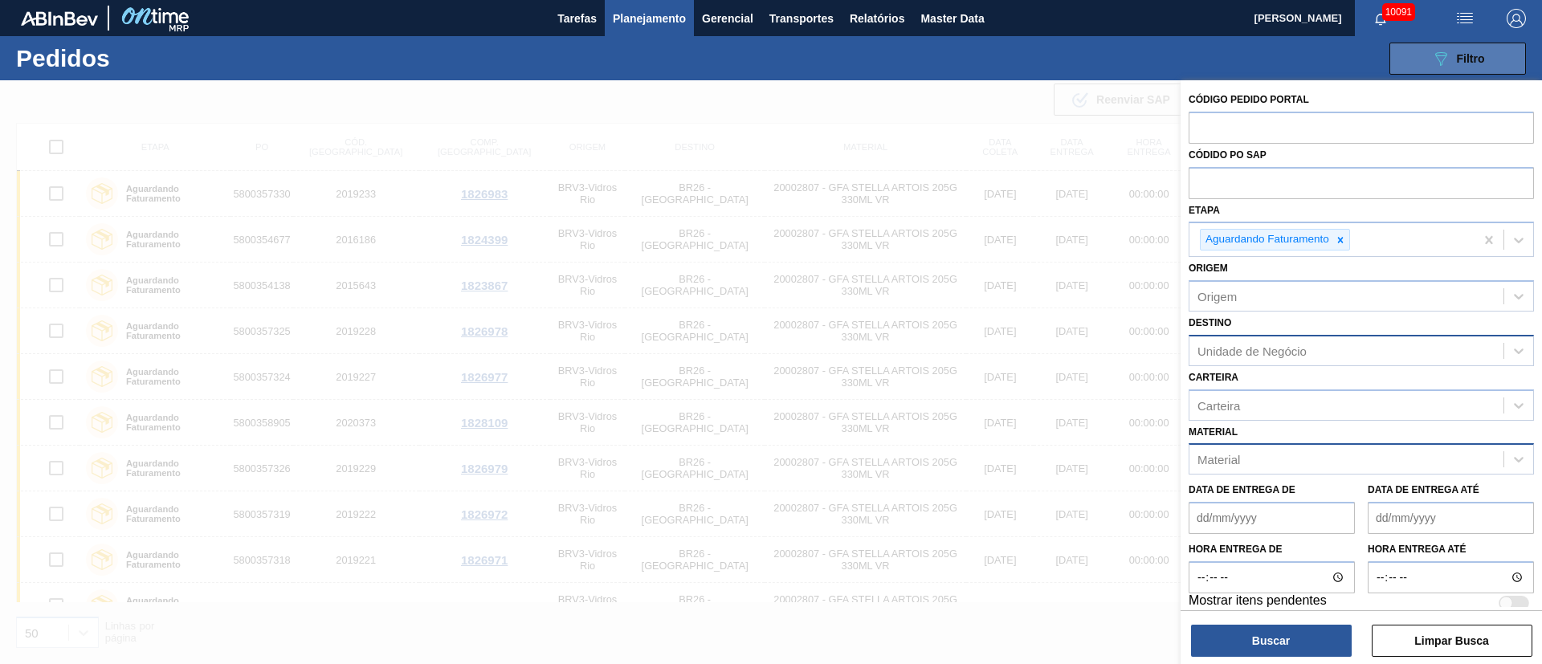
click at [1482, 49] on div "089F7B8B-B2A5-4AFE-B5C0-19BA573D28AC Filtro" at bounding box center [1458, 58] width 54 height 19
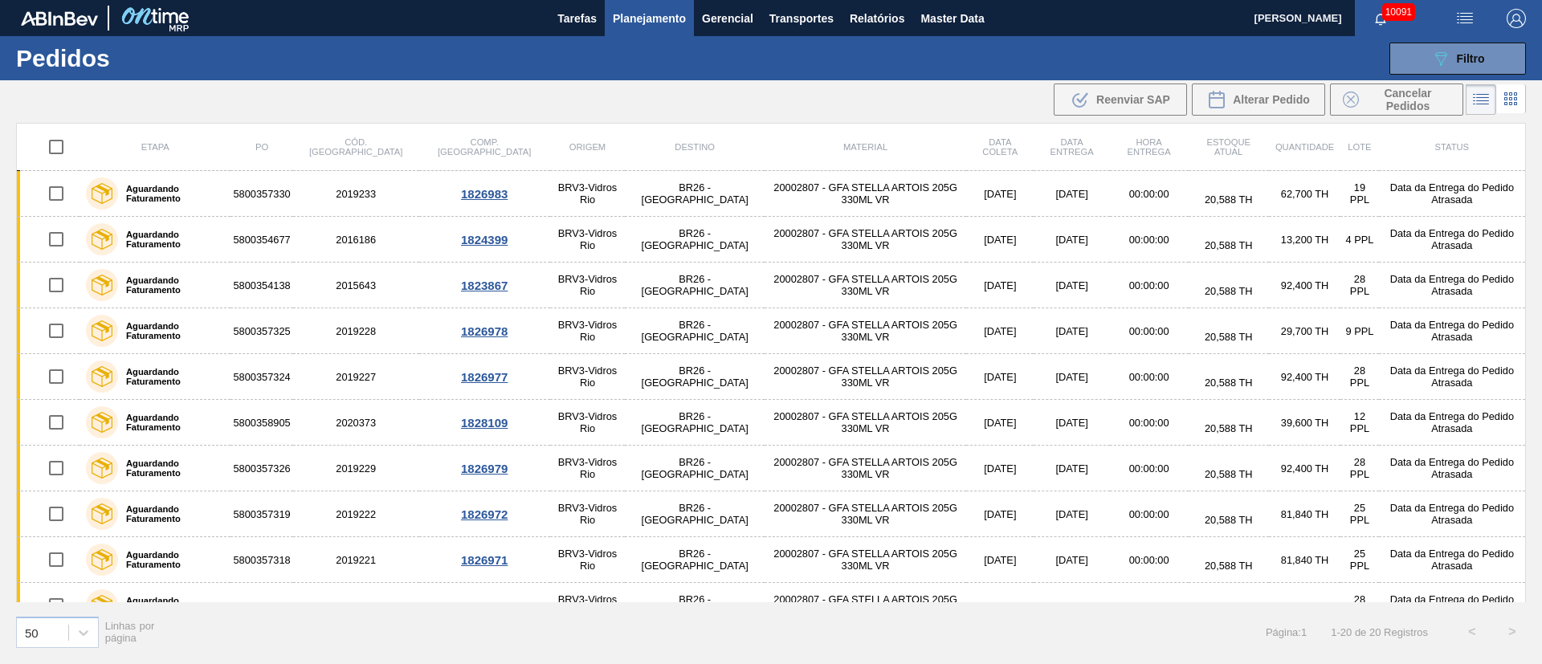
click at [637, 13] on span "Planejamento" at bounding box center [649, 18] width 73 height 19
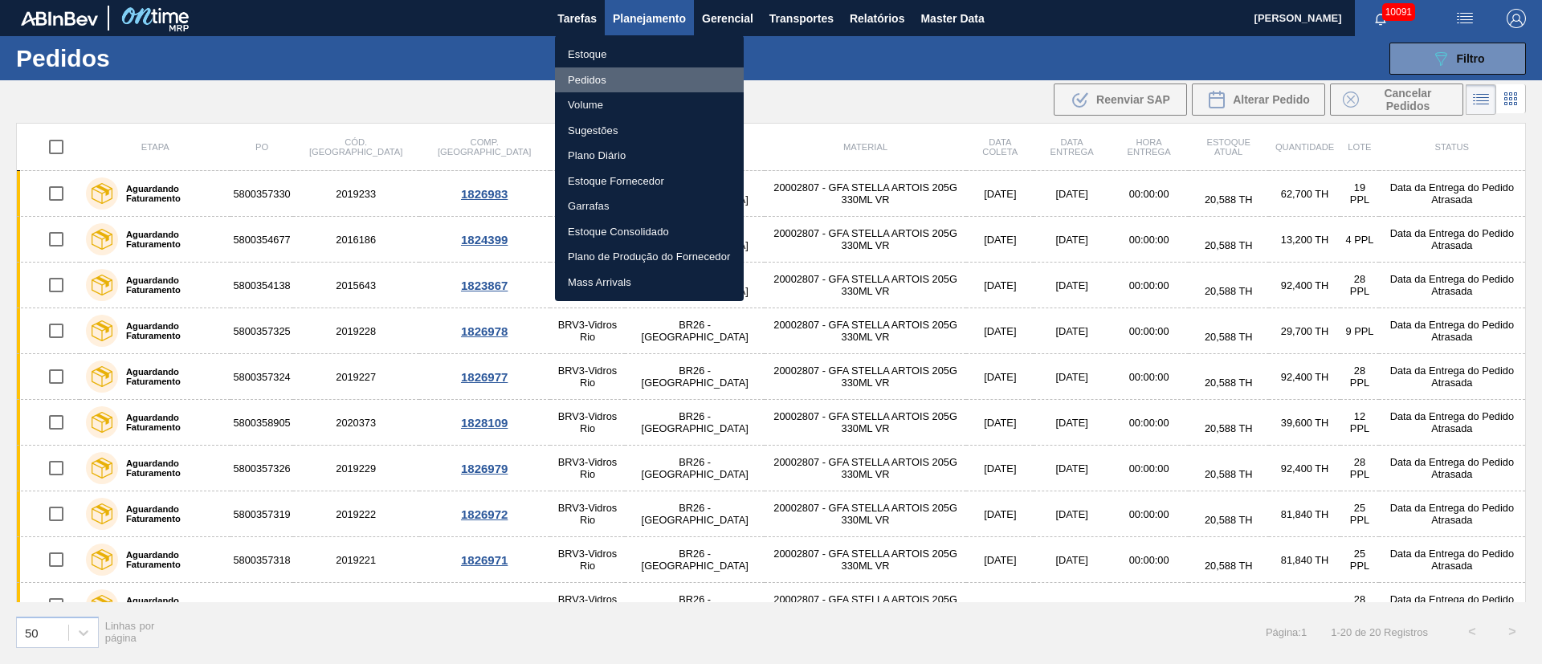
click at [608, 79] on li "Pedidos" at bounding box center [649, 80] width 189 height 26
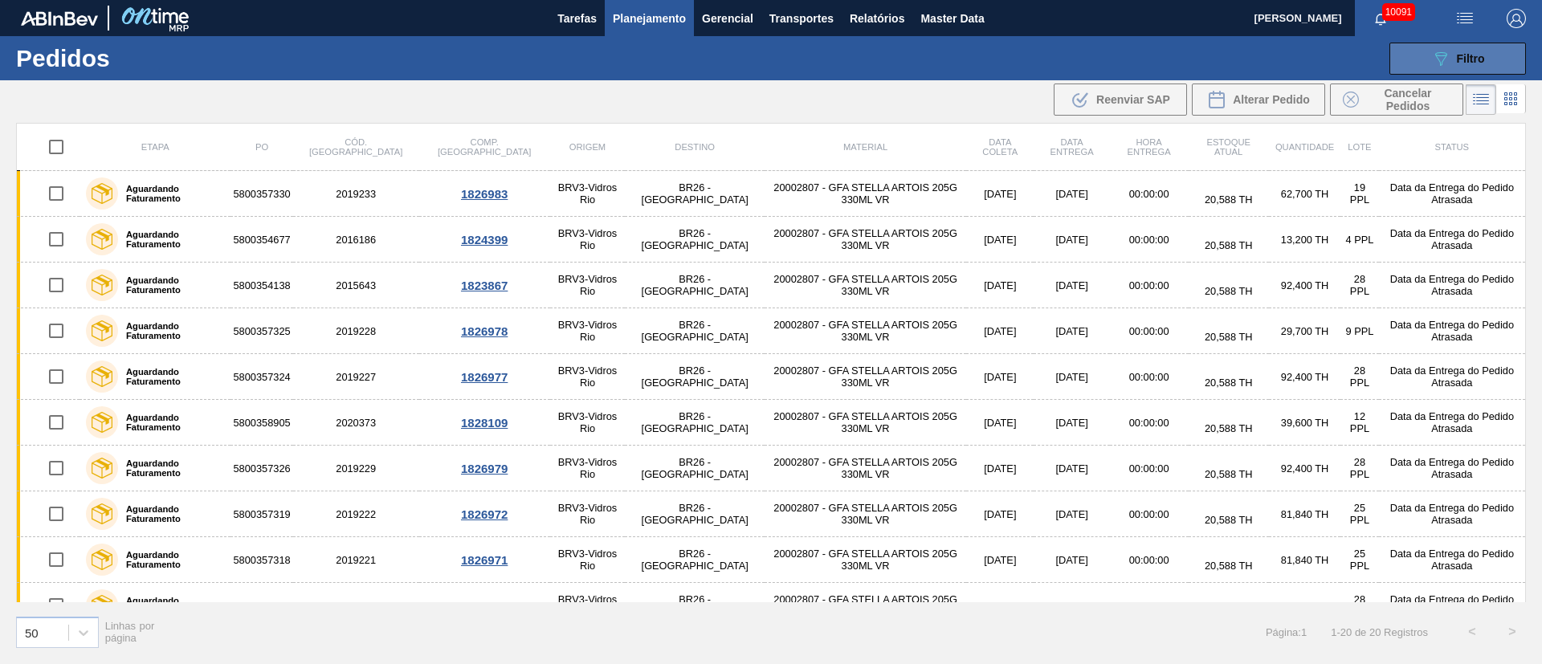
click at [1466, 63] on span "Filtro" at bounding box center [1471, 58] width 28 height 13
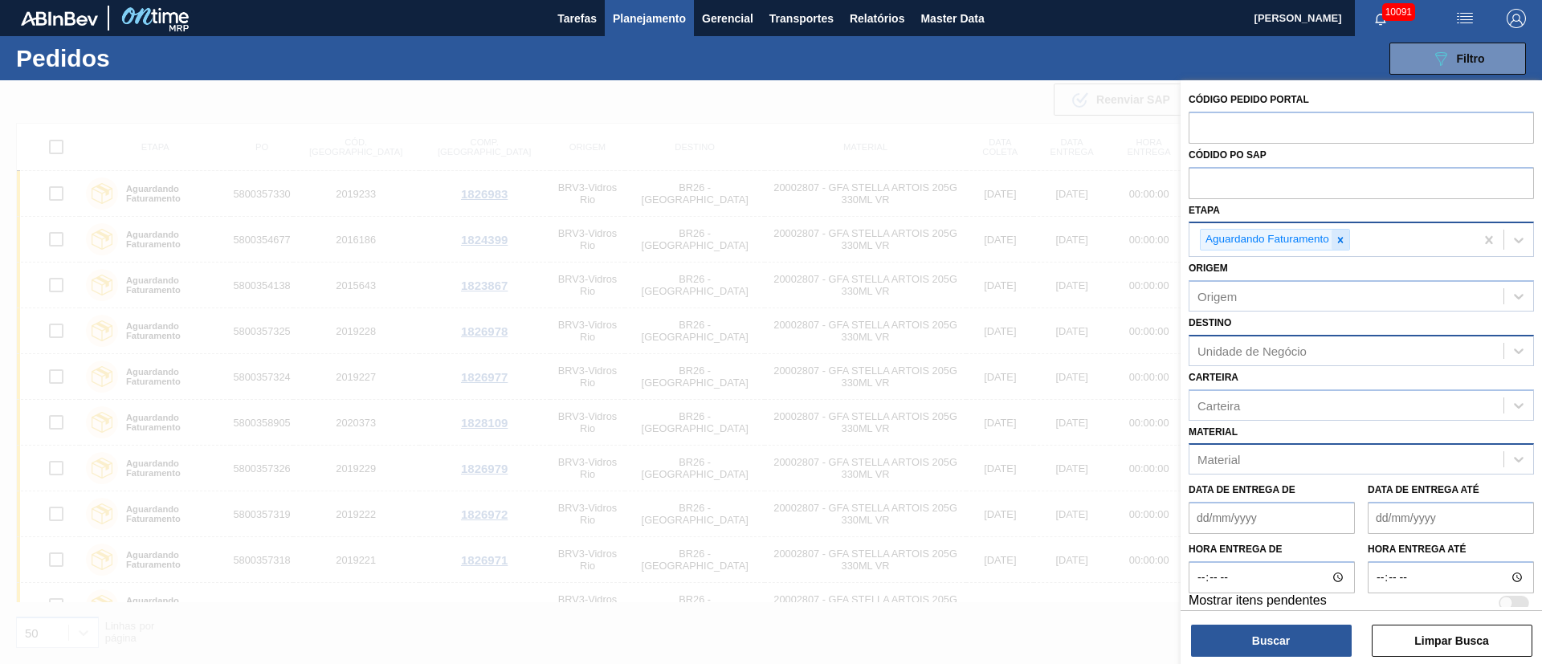
click at [1339, 247] on div at bounding box center [1340, 240] width 18 height 20
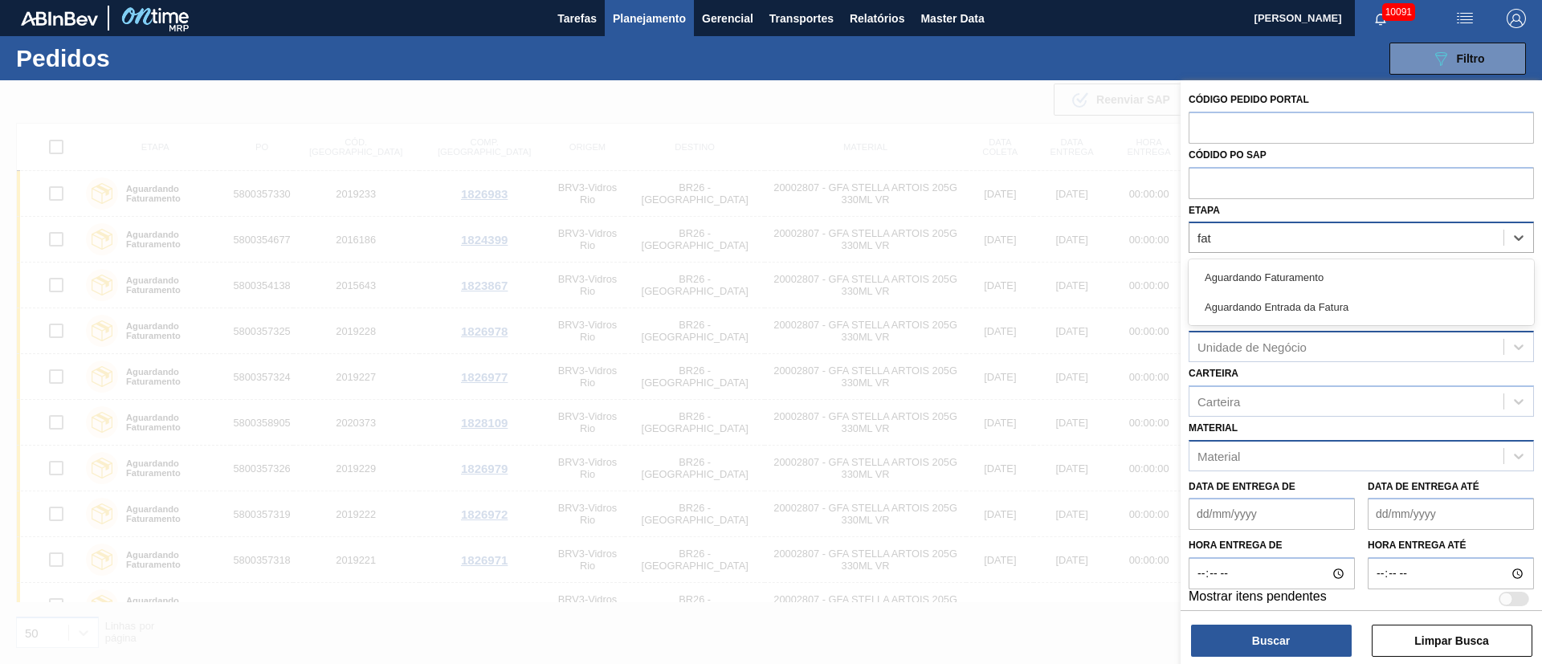
type input "fatu"
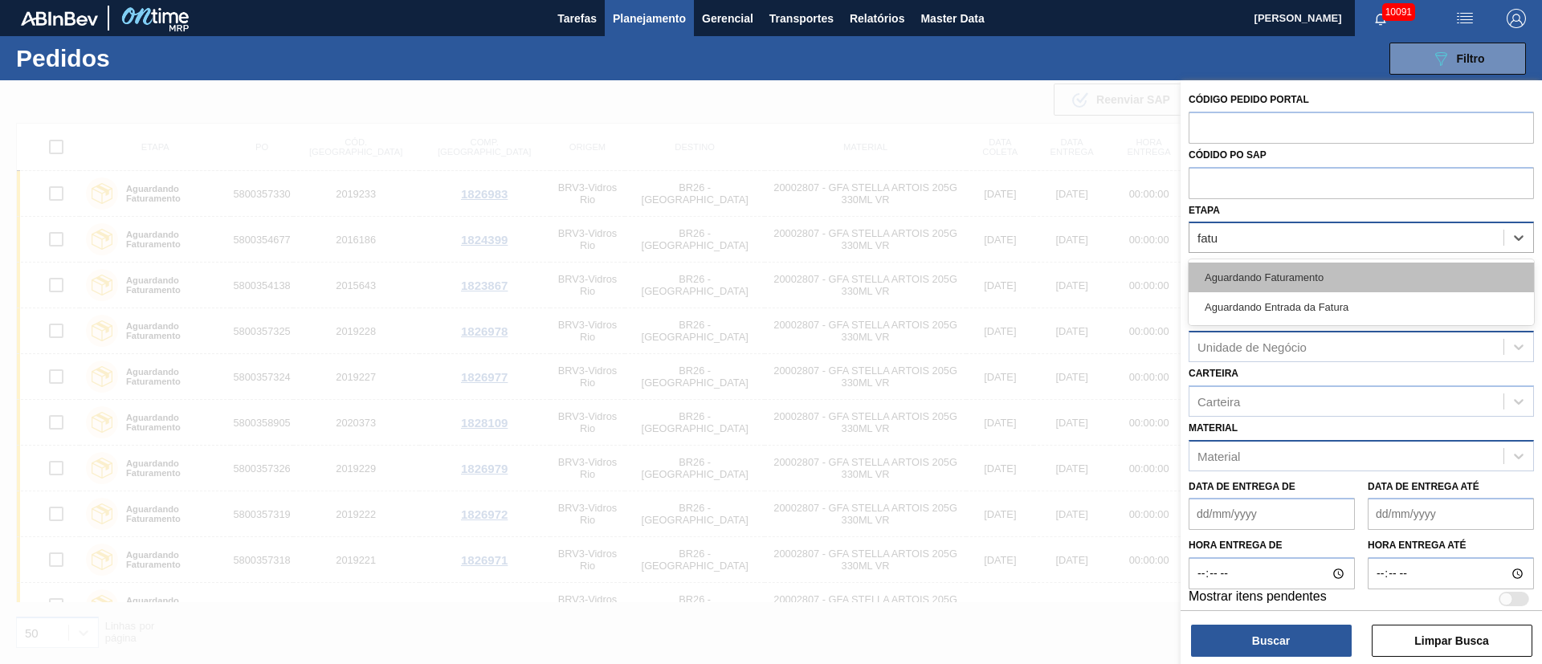
click at [1319, 278] on div "Aguardando Faturamento" at bounding box center [1361, 278] width 345 height 30
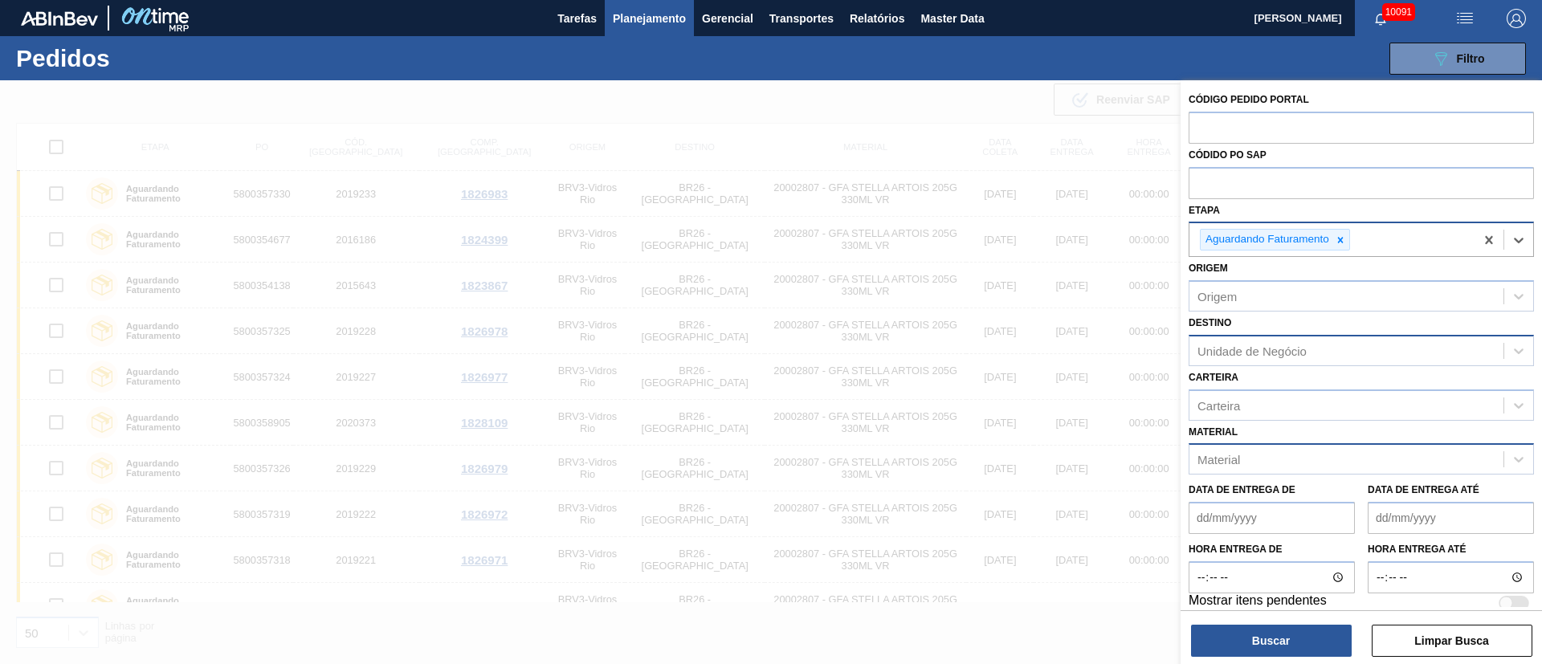
click at [1245, 453] on div "Material" at bounding box center [1346, 459] width 314 height 23
type input "j"
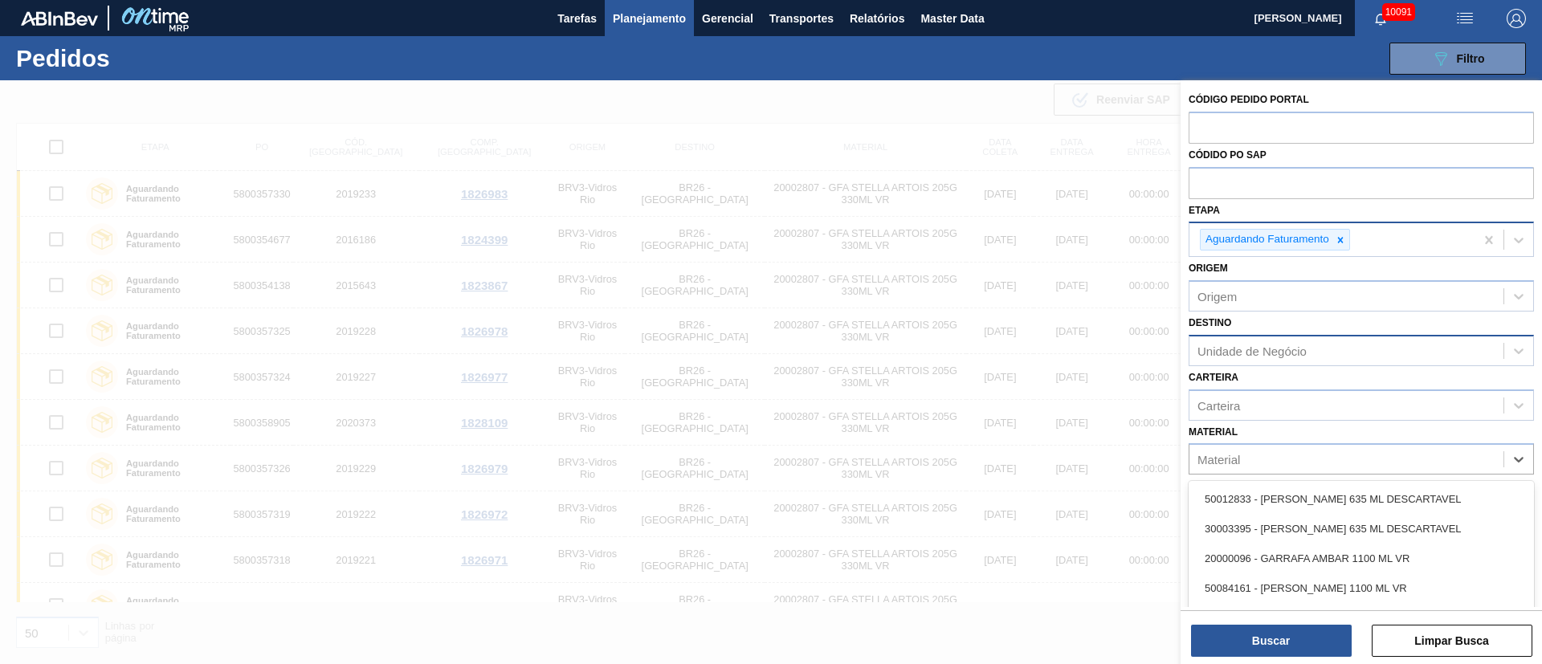
click at [1211, 356] on div "Unidade de Negócio" at bounding box center [1251, 351] width 109 height 14
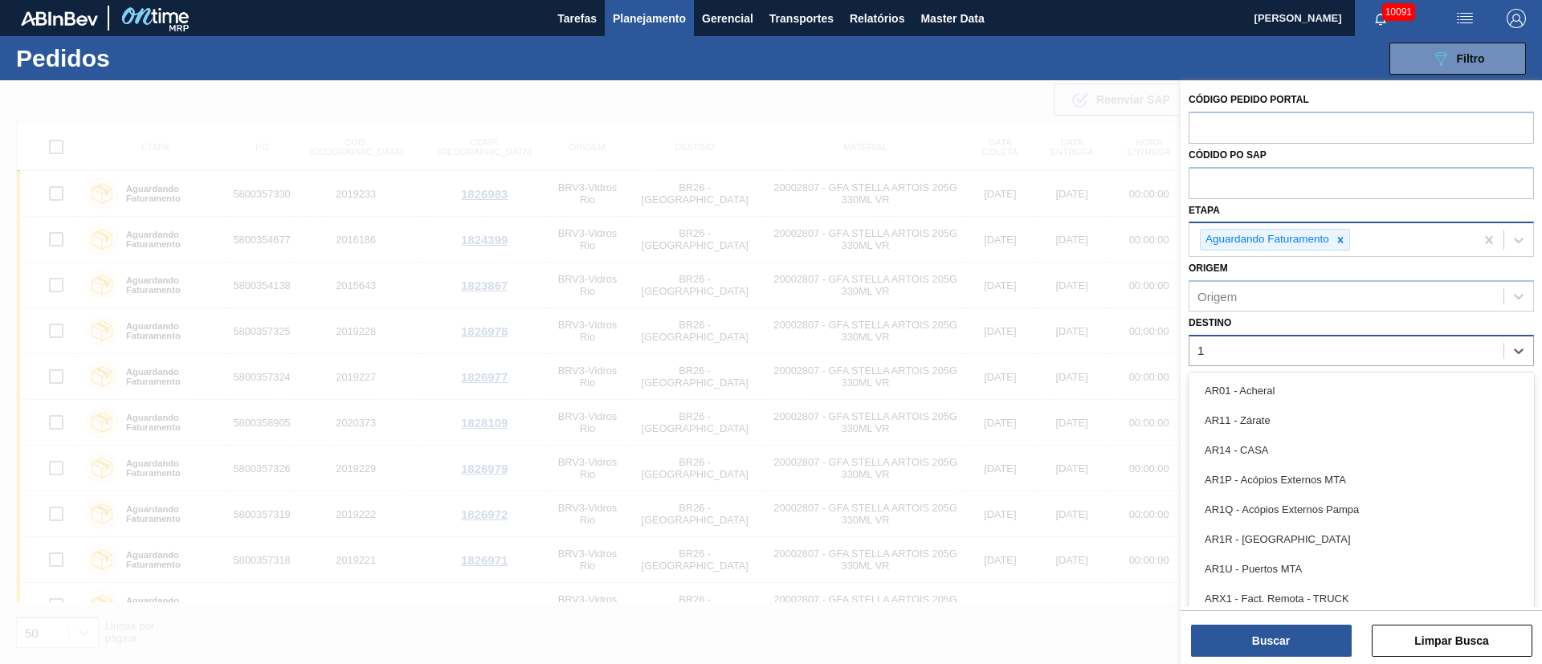
type input "19"
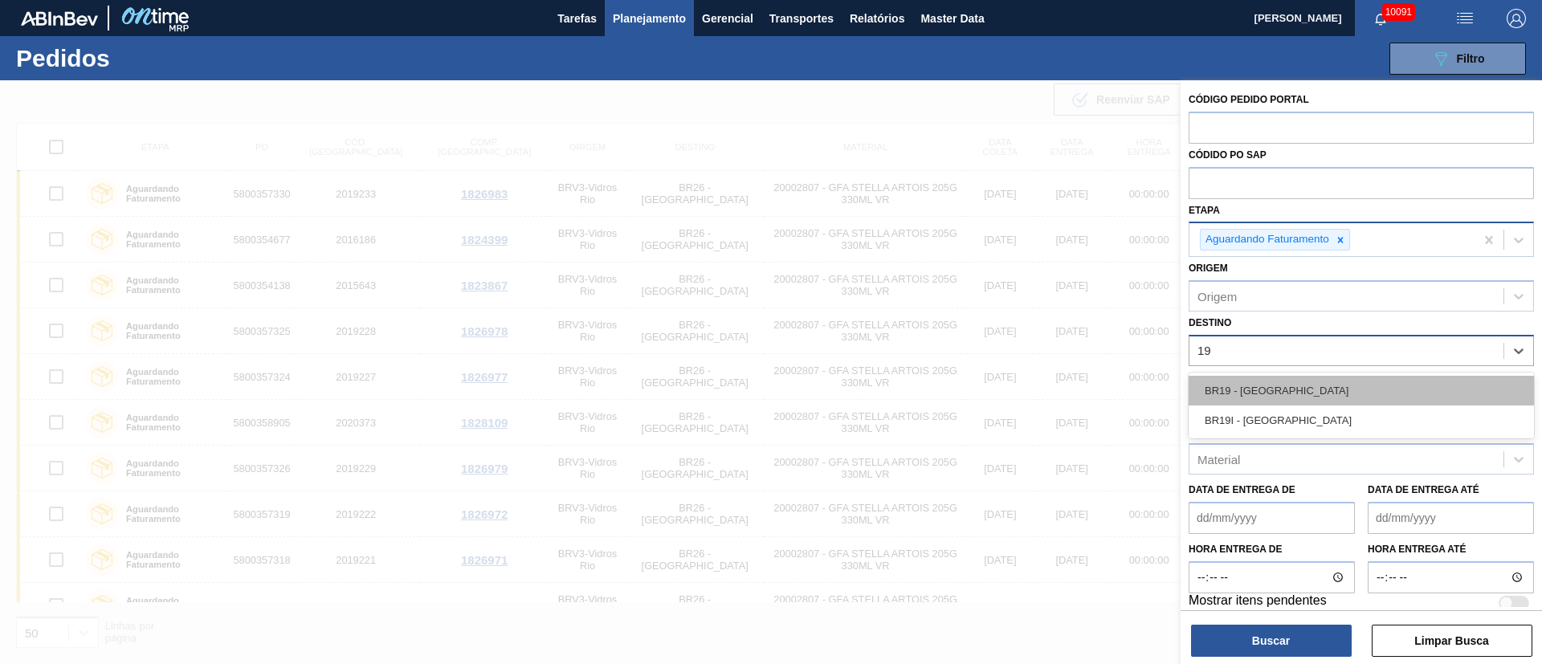
click at [1248, 378] on div "BR19 - [GEOGRAPHIC_DATA]" at bounding box center [1361, 391] width 345 height 30
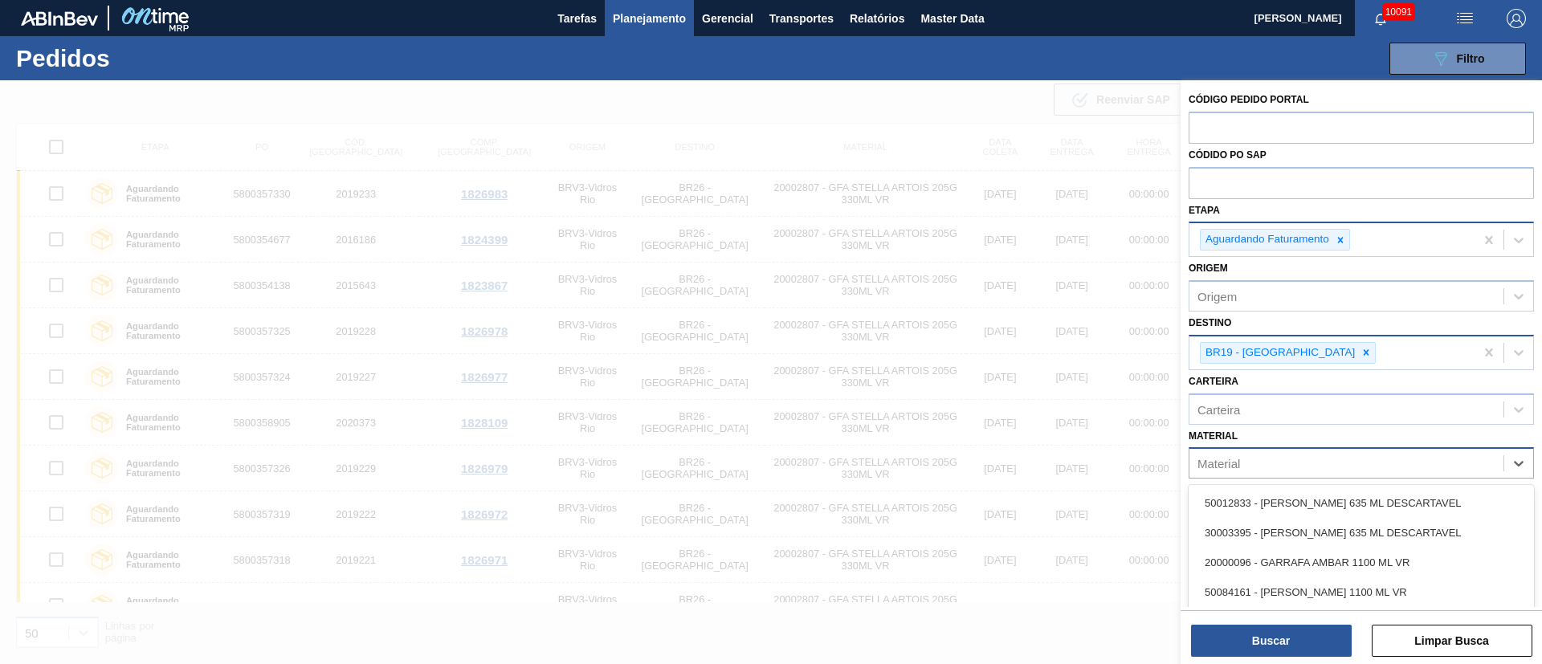
click at [1244, 452] on div "Material" at bounding box center [1346, 463] width 314 height 23
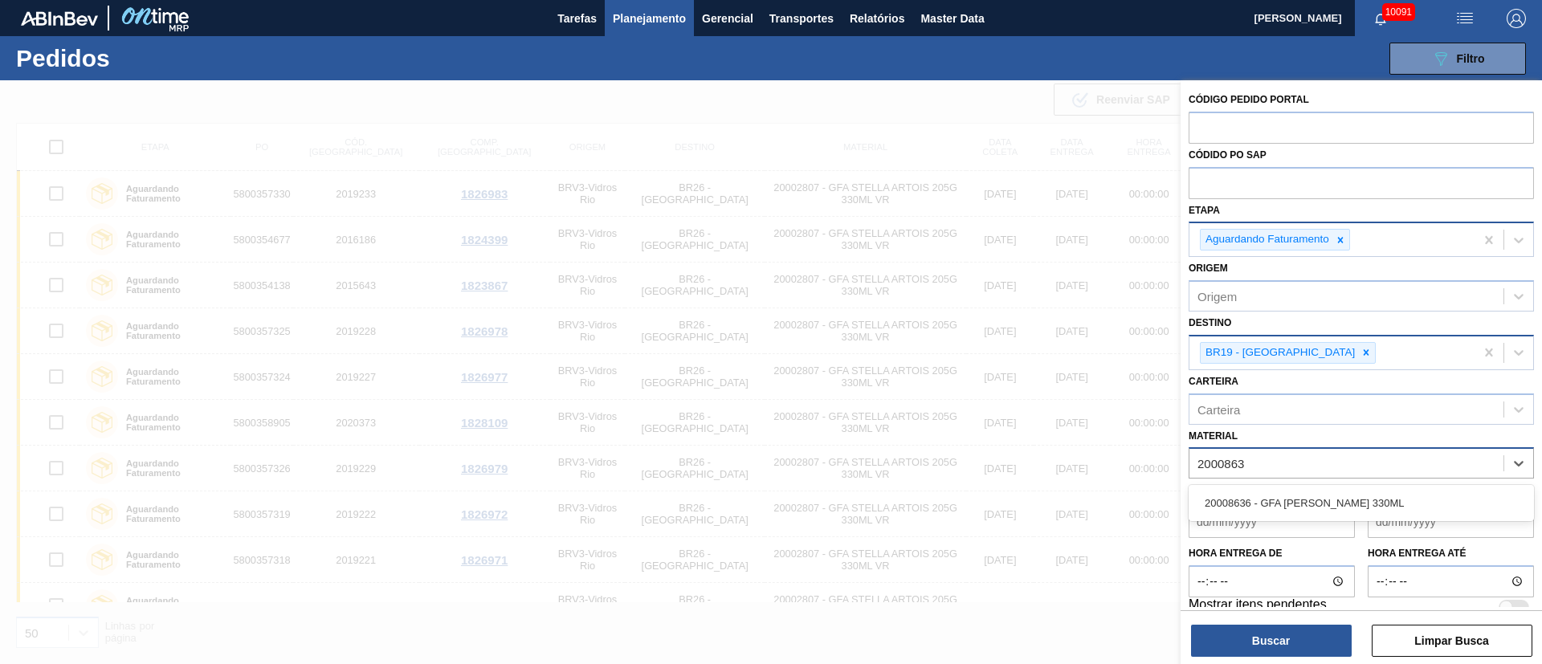
type input "20008636"
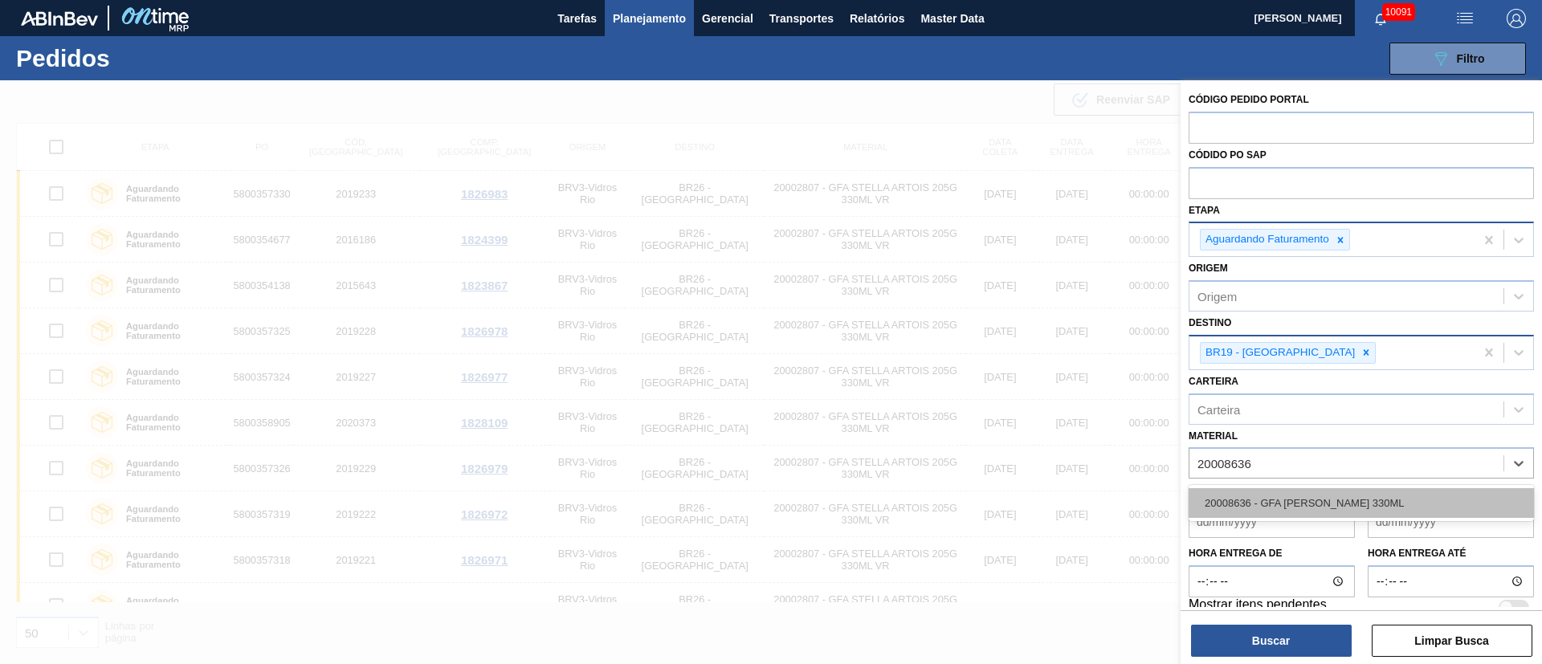
click at [1257, 501] on div "20008636 - GFA [PERSON_NAME] 330ML" at bounding box center [1361, 503] width 345 height 30
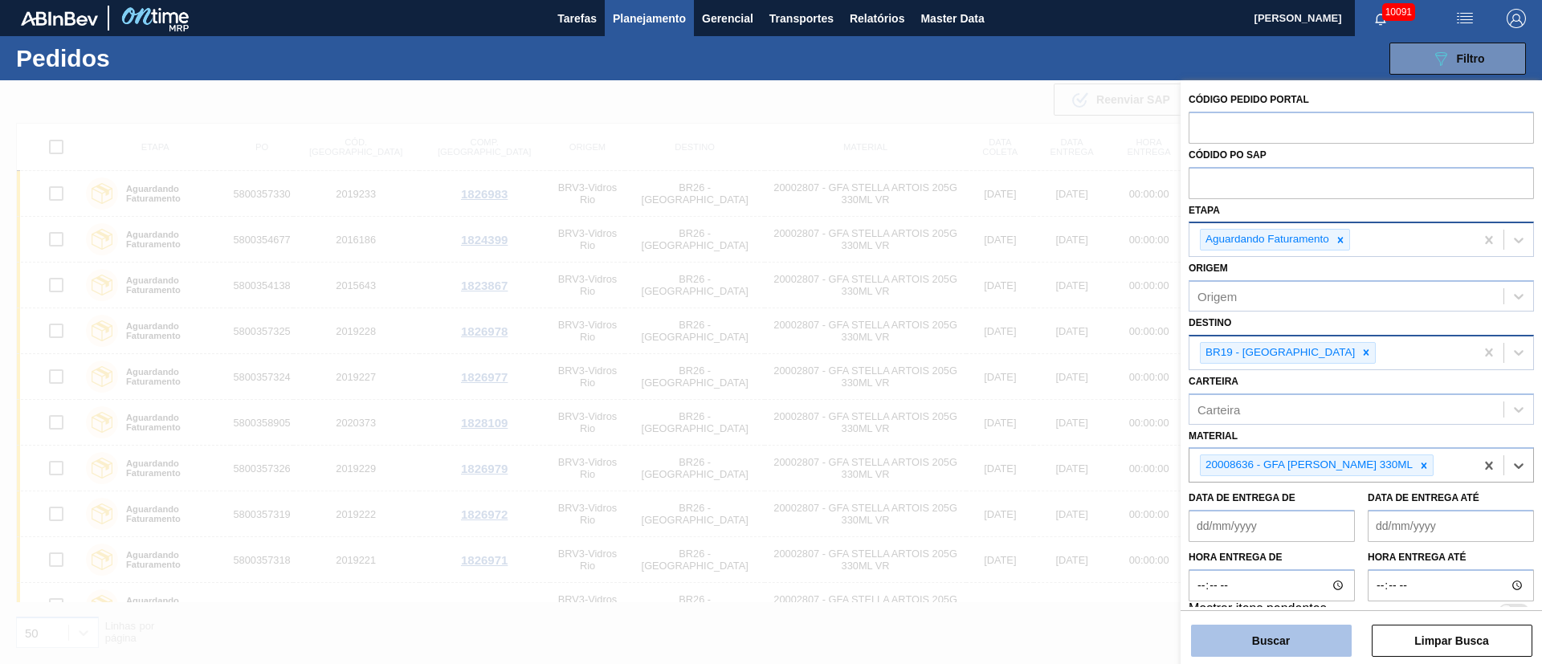
click at [1272, 640] on button "Buscar" at bounding box center [1271, 641] width 161 height 32
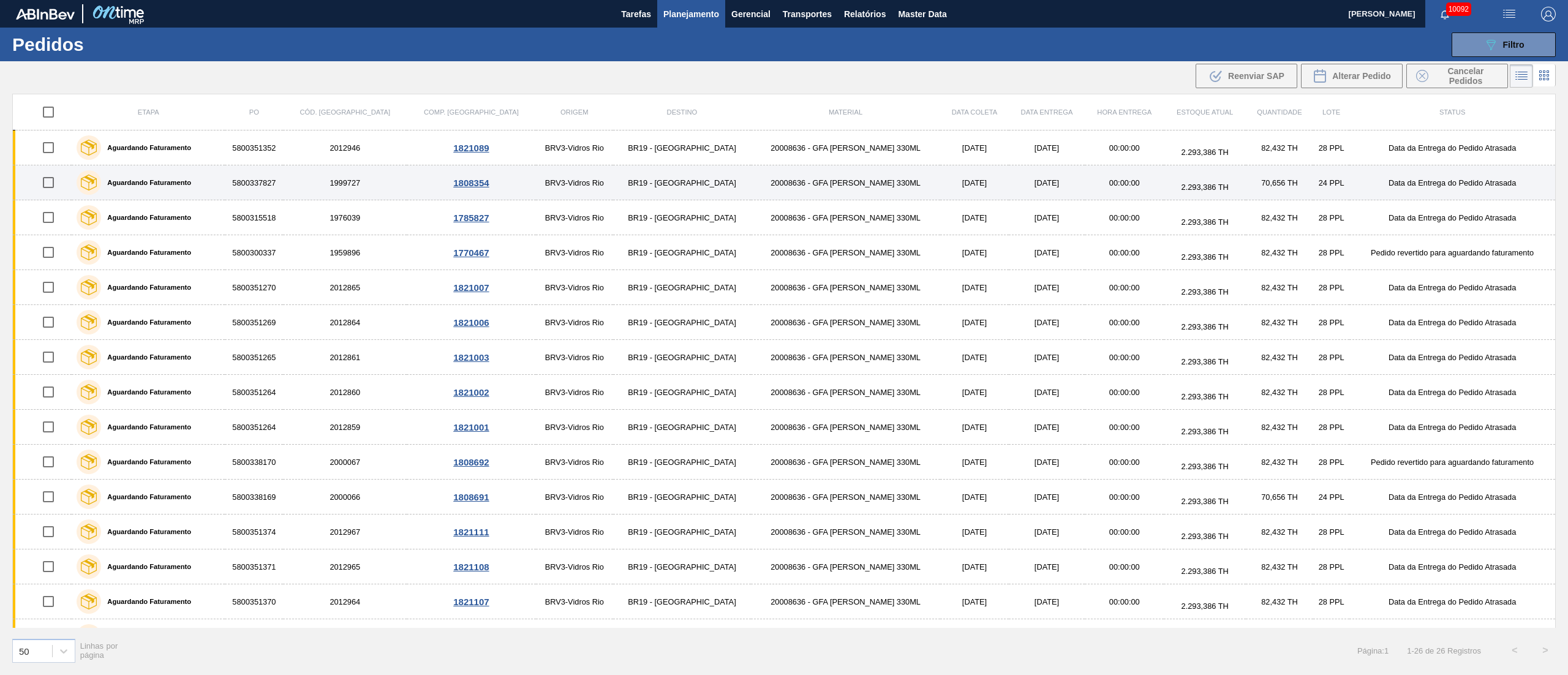
click at [613, 175] on td "BR19 - [GEOGRAPHIC_DATA]" at bounding box center [682, 183] width 138 height 35
click at [601, 175] on main "Tarefas Planejamento Gerencial Transportes Relatórios Master Data [PERSON_NAME]…" at bounding box center [784, 337] width 1568 height 675
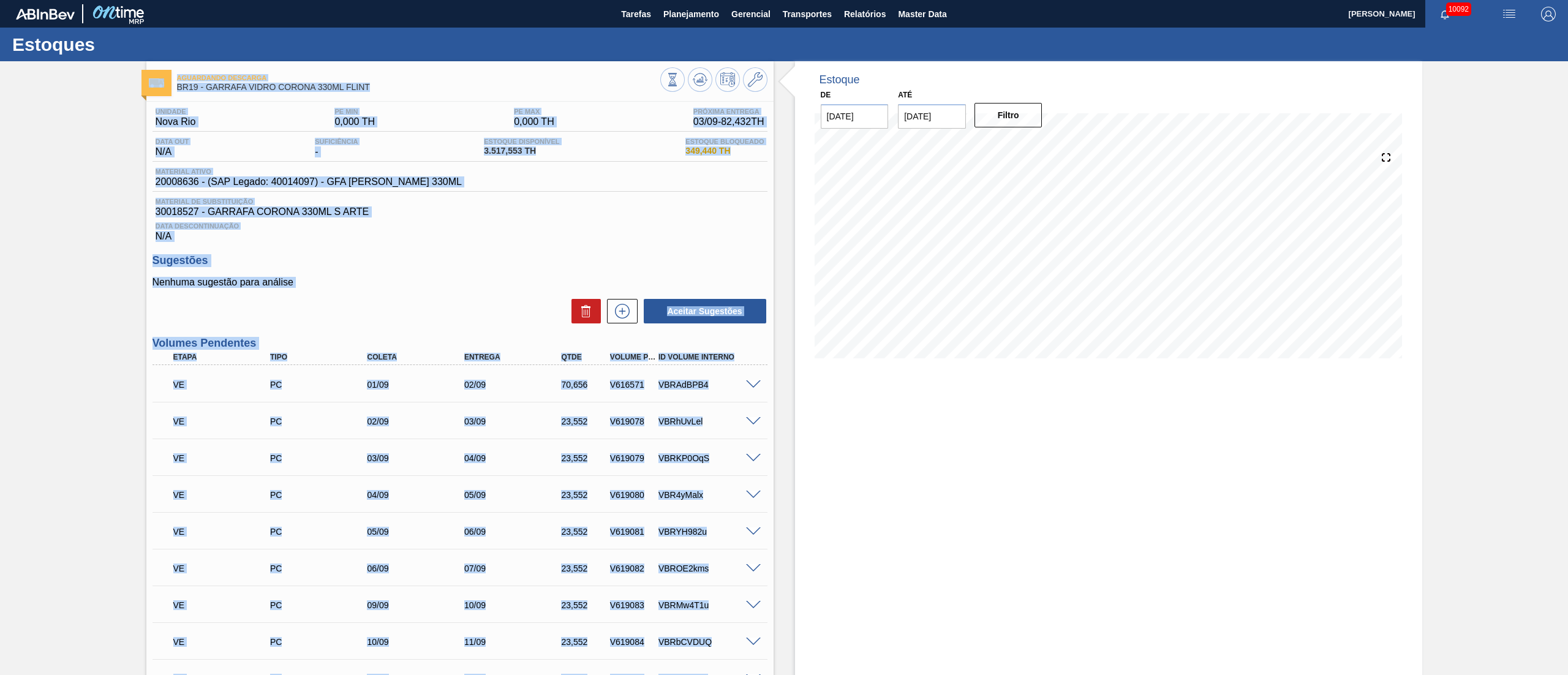
click at [480, 295] on div "Nenhuma sugestão para análise Aceitar Sugestões" at bounding box center [460, 301] width 615 height 48
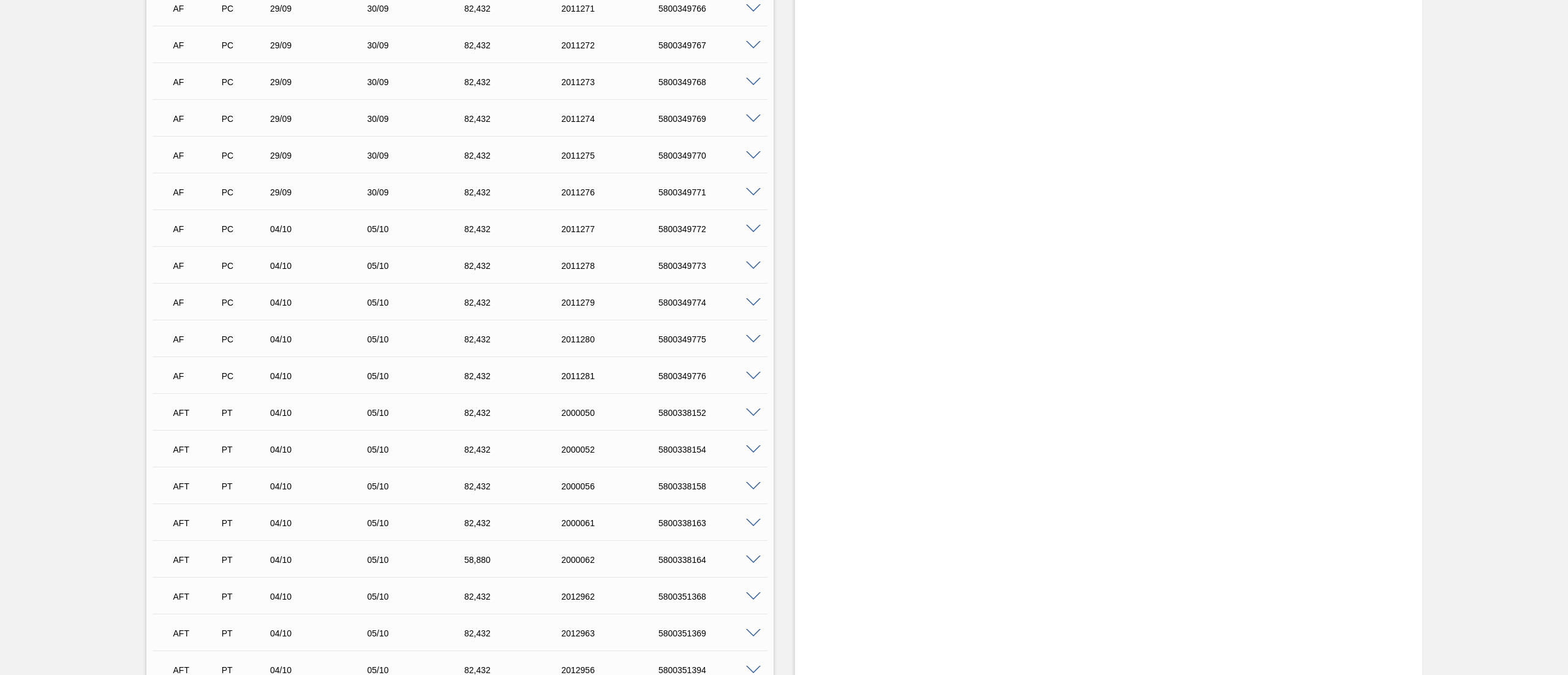
scroll to position [9901, 0]
click at [753, 263] on span at bounding box center [753, 264] width 14 height 9
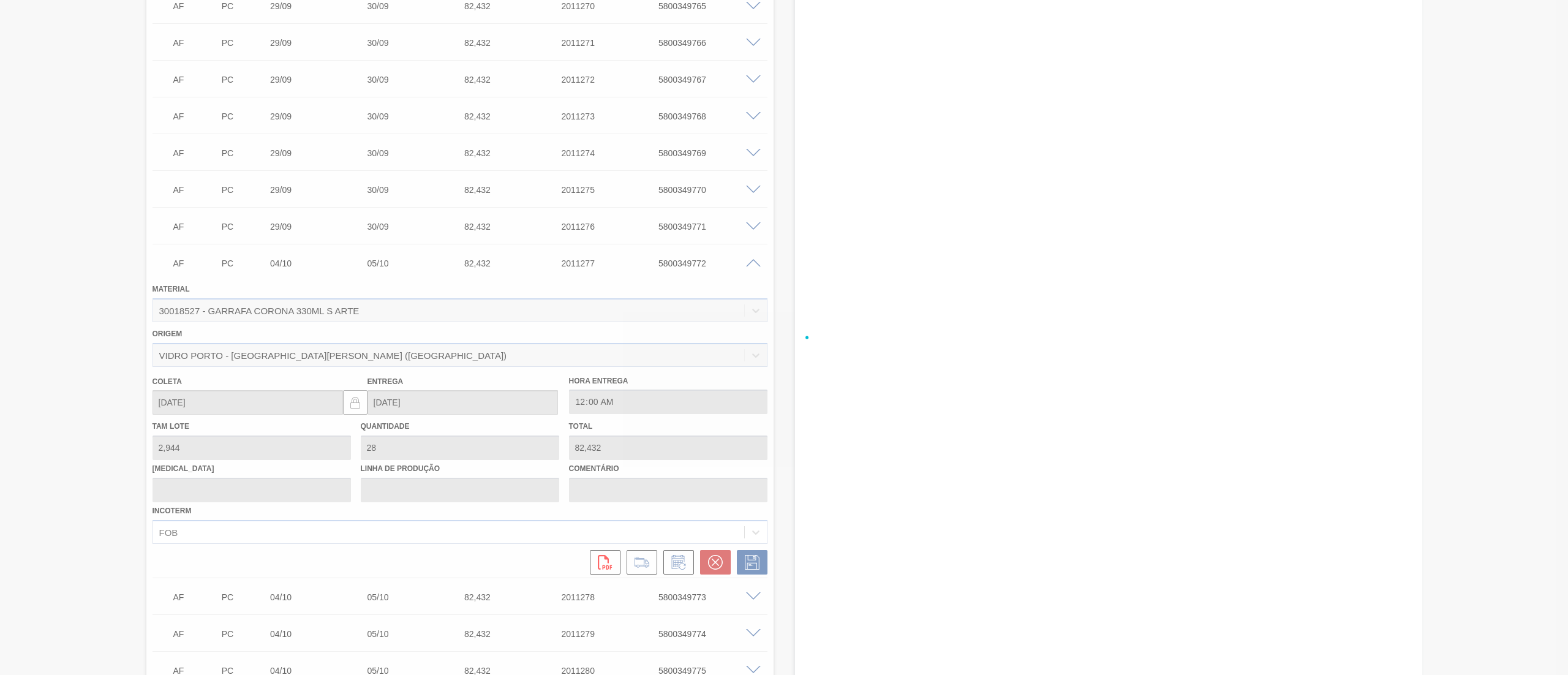
click at [753, 263] on div at bounding box center [784, 337] width 1568 height 675
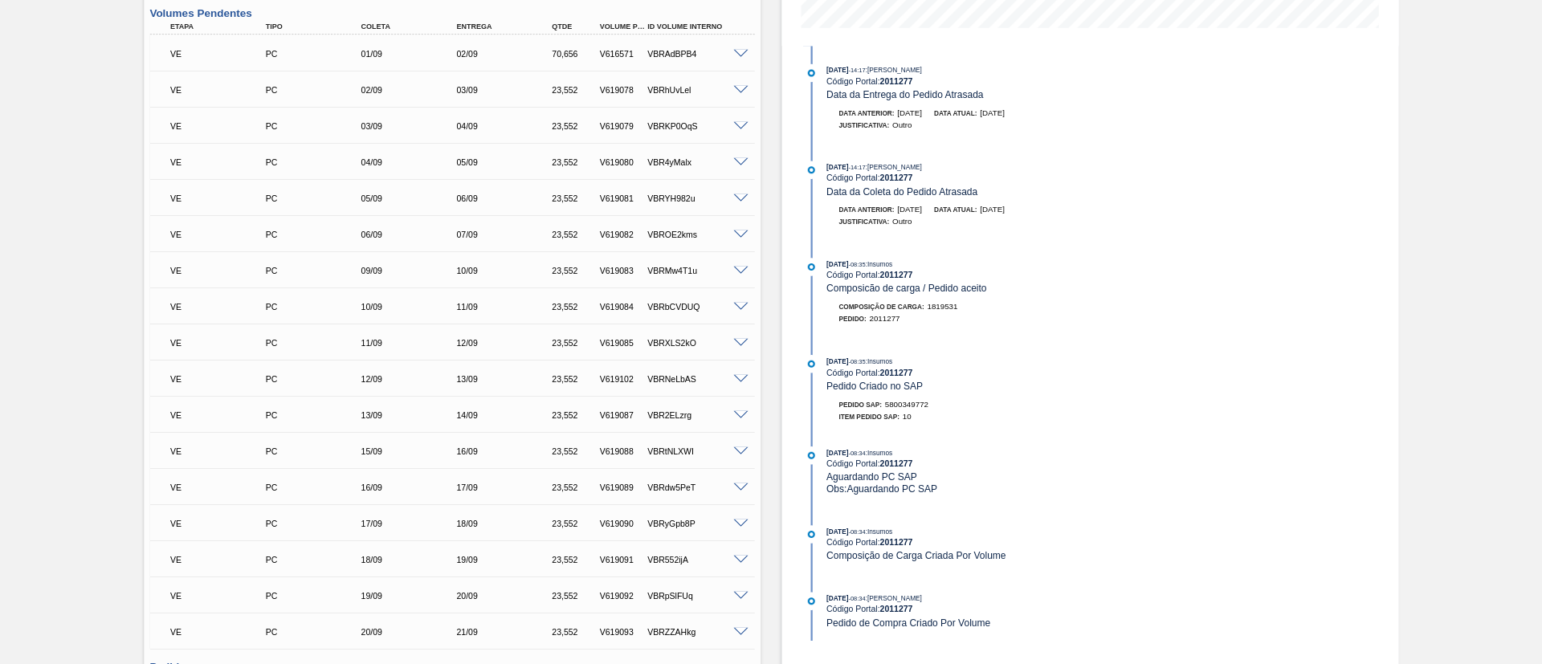
scroll to position [0, 0]
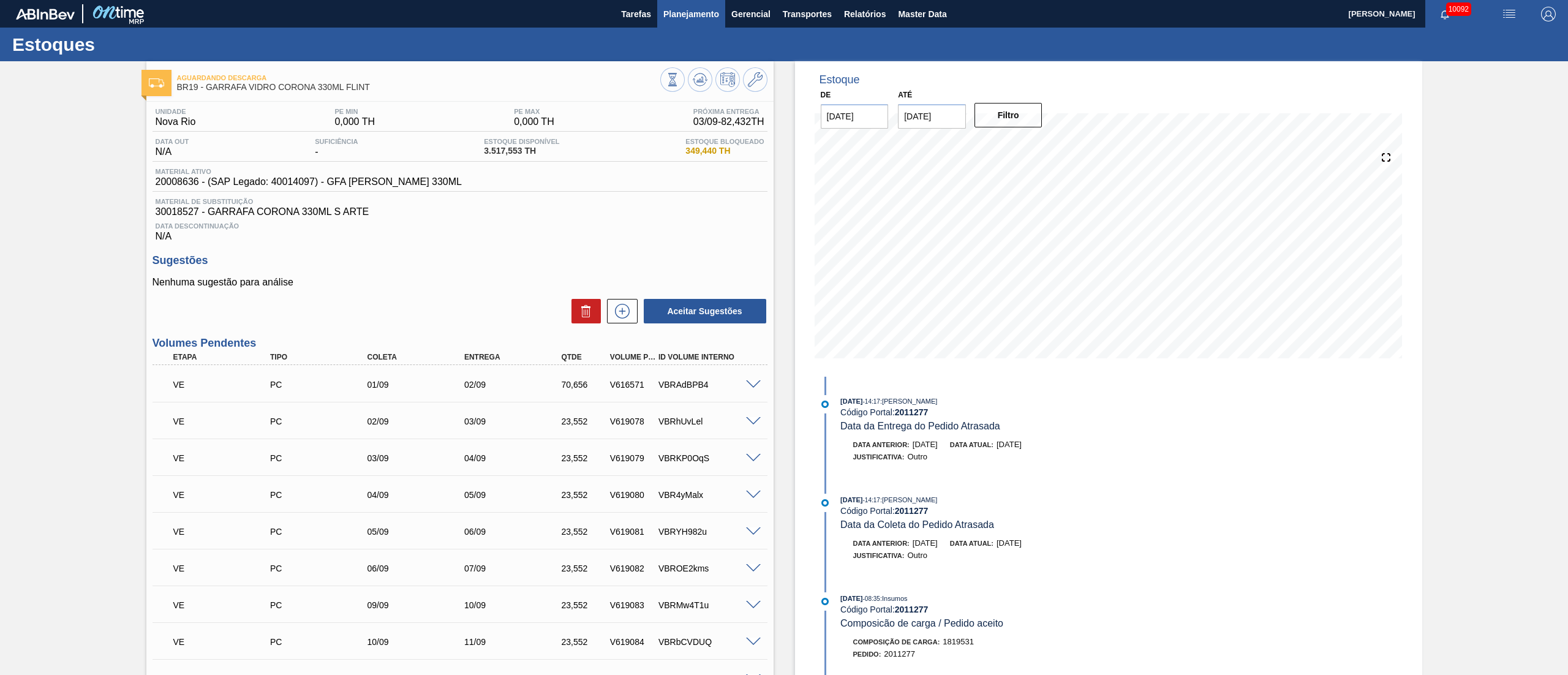
click at [692, 16] on span "Planejamento" at bounding box center [691, 14] width 56 height 14
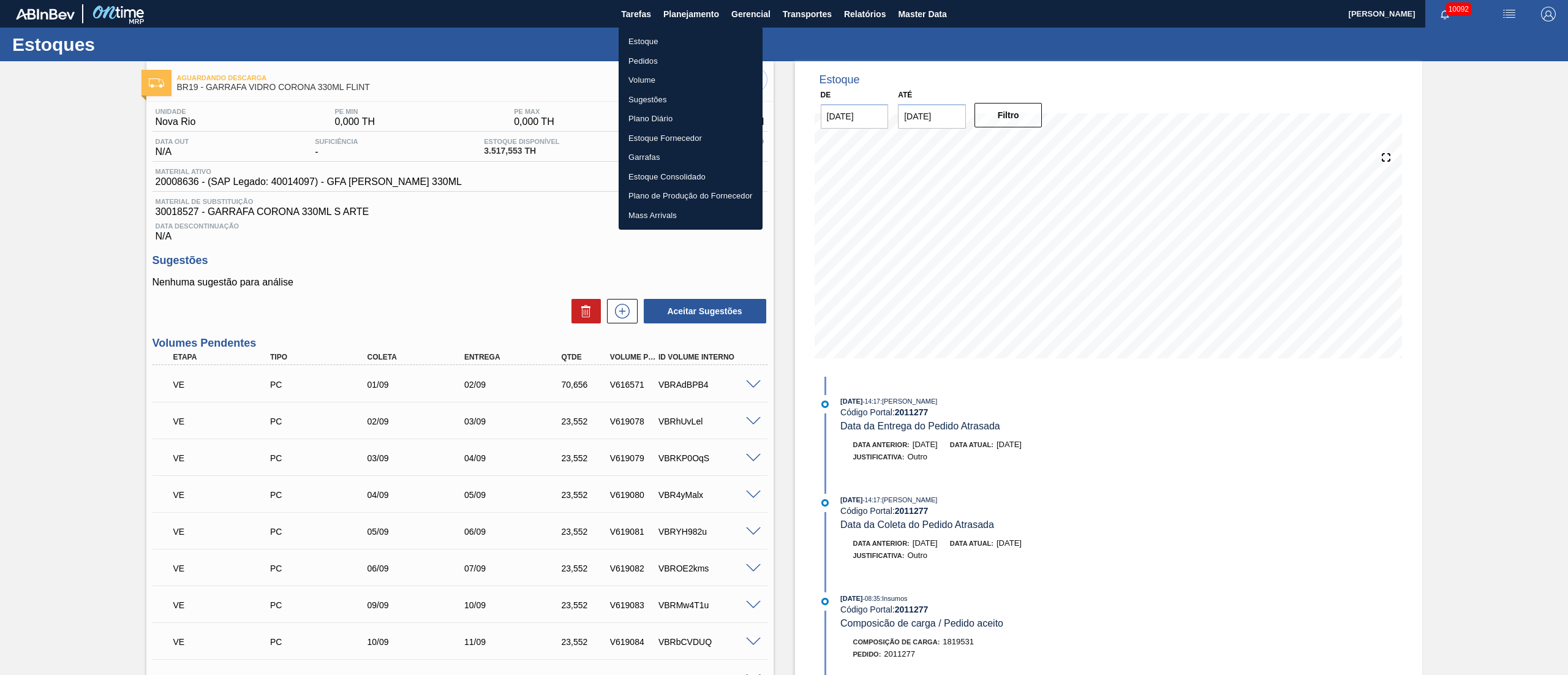
click at [635, 65] on li "Pedidos" at bounding box center [690, 61] width 144 height 20
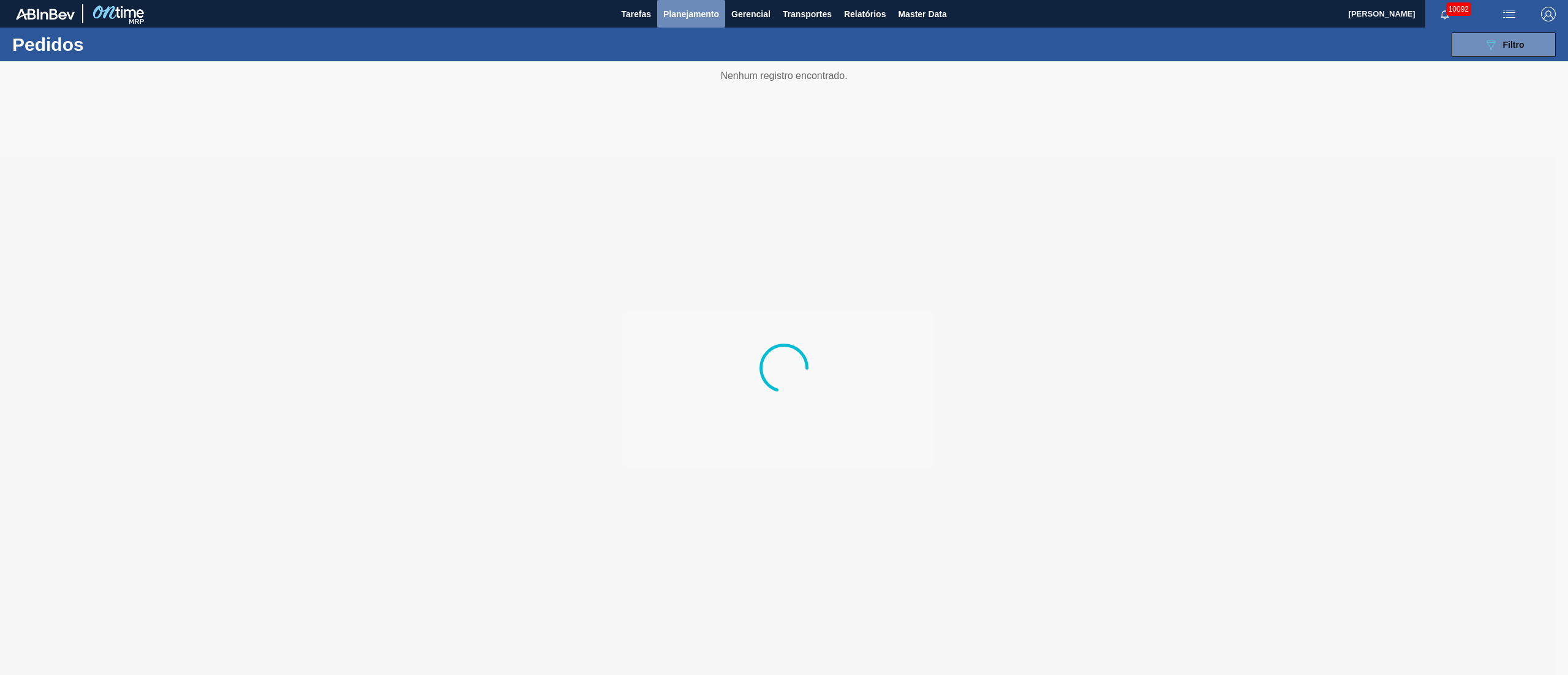
click at [689, 5] on button "Planejamento" at bounding box center [691, 14] width 68 height 27
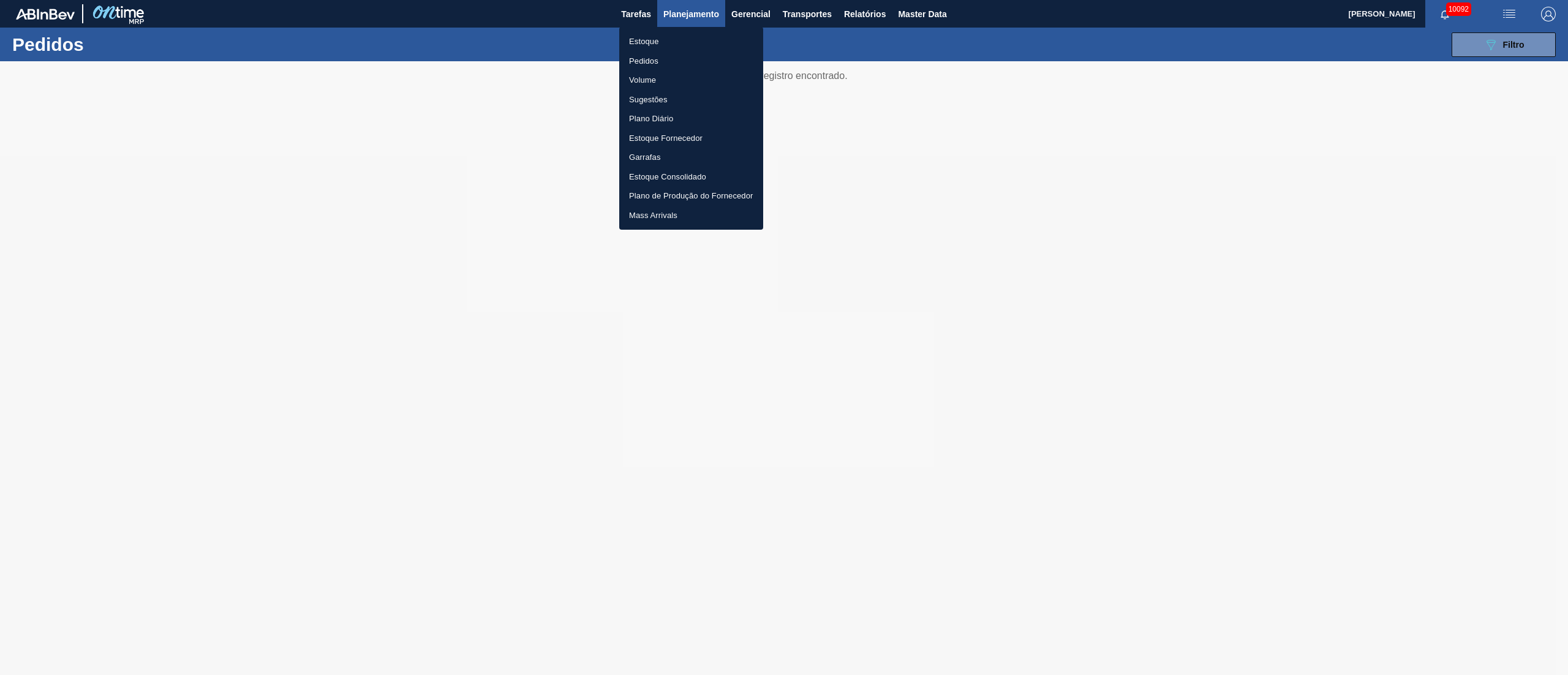
click at [651, 37] on li "Estoque" at bounding box center [691, 42] width 144 height 20
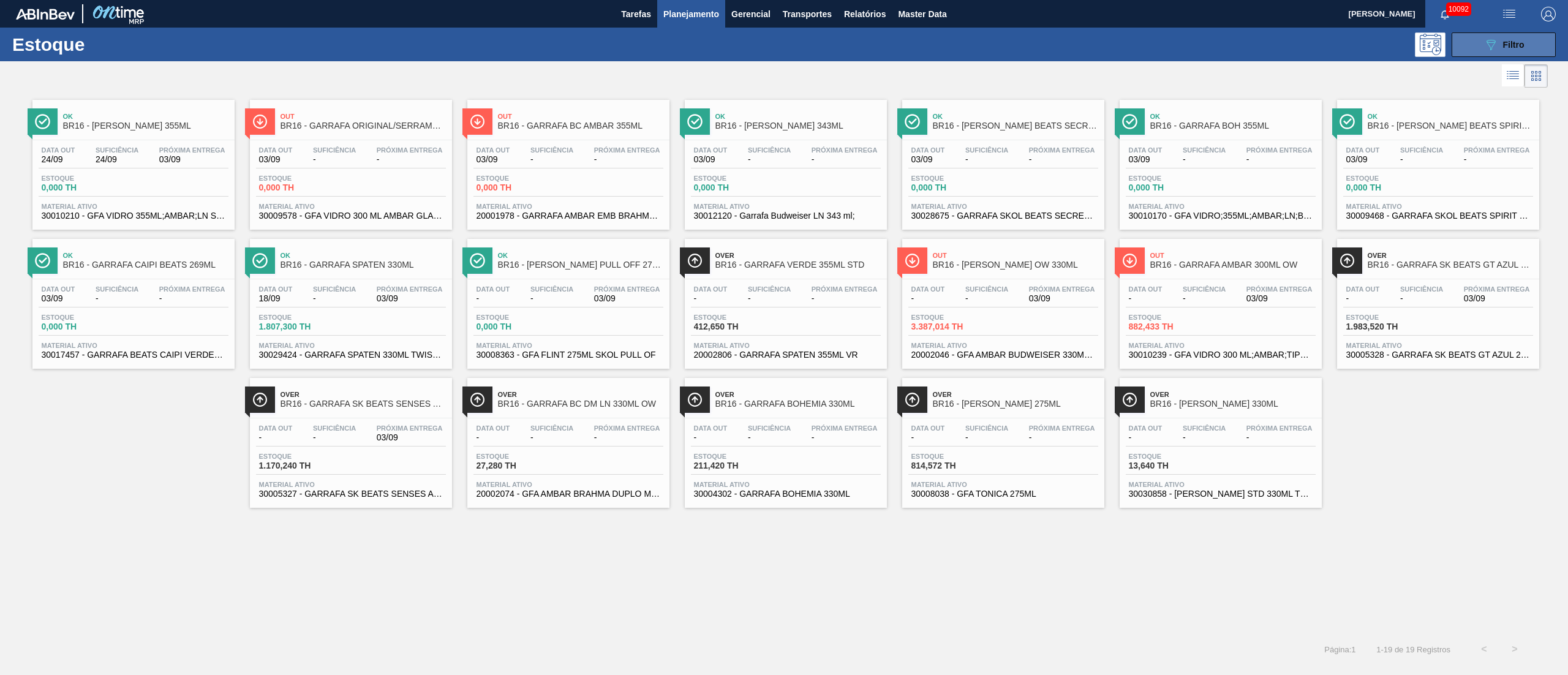
click at [1175, 34] on button "089F7B8B-B2A5-4AFE-B5C0-19BA573D28AC Filtro" at bounding box center [1503, 45] width 104 height 24
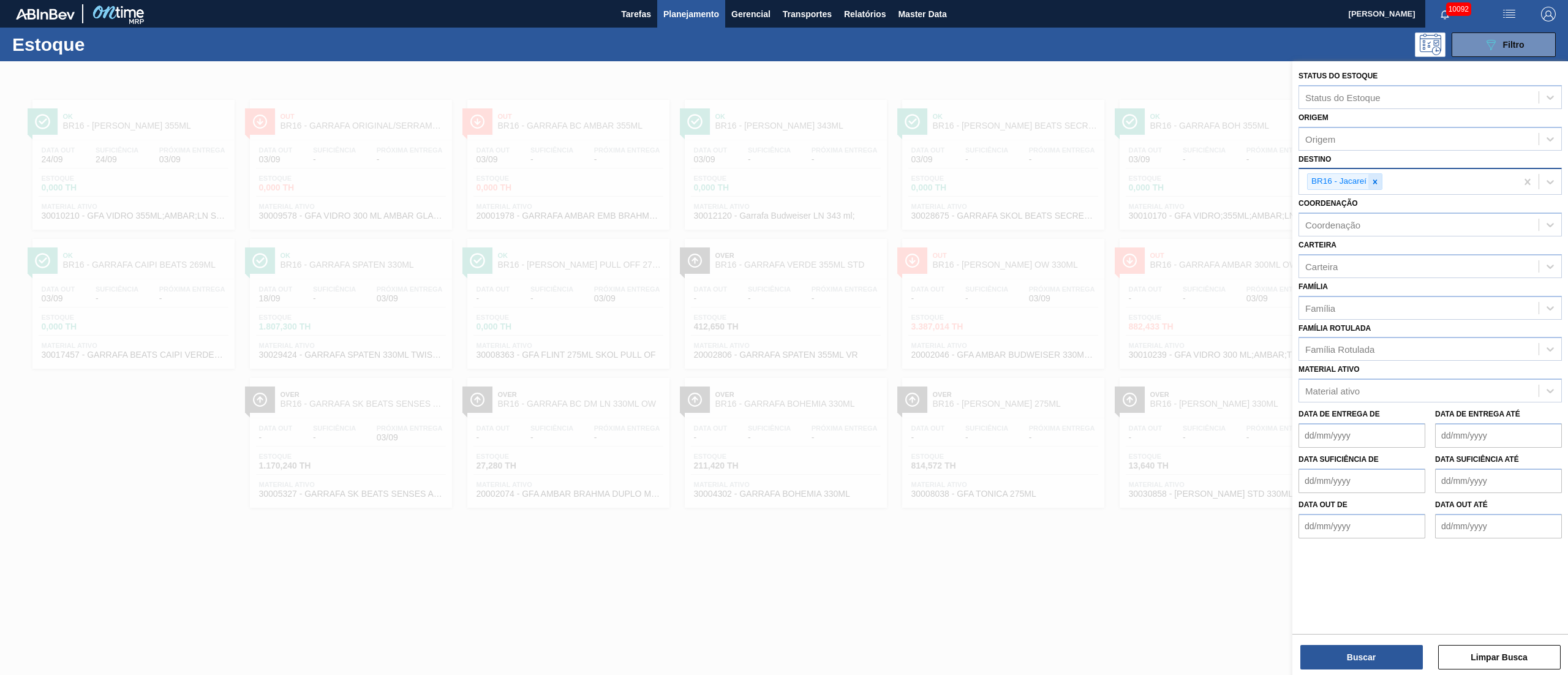
click at [1175, 183] on icon at bounding box center [1374, 182] width 8 height 8
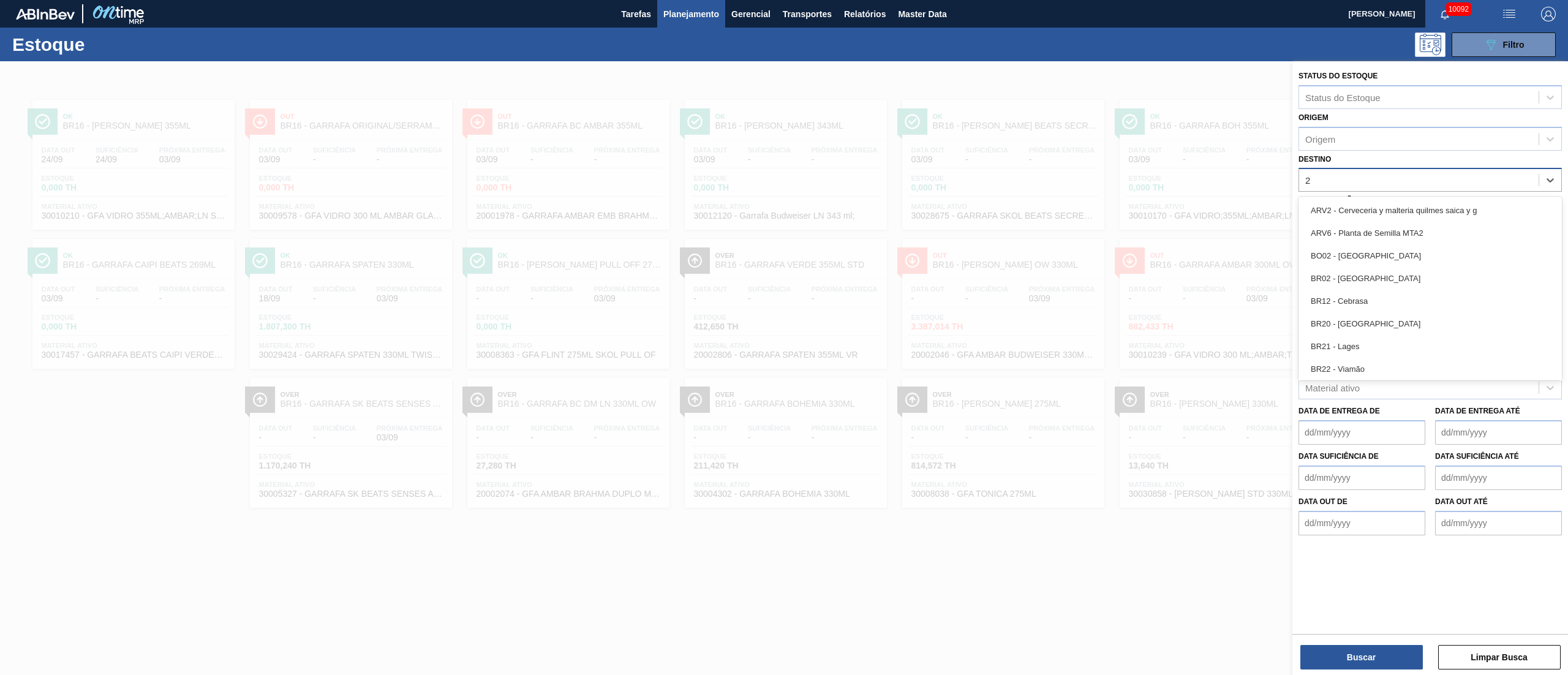
type input "23"
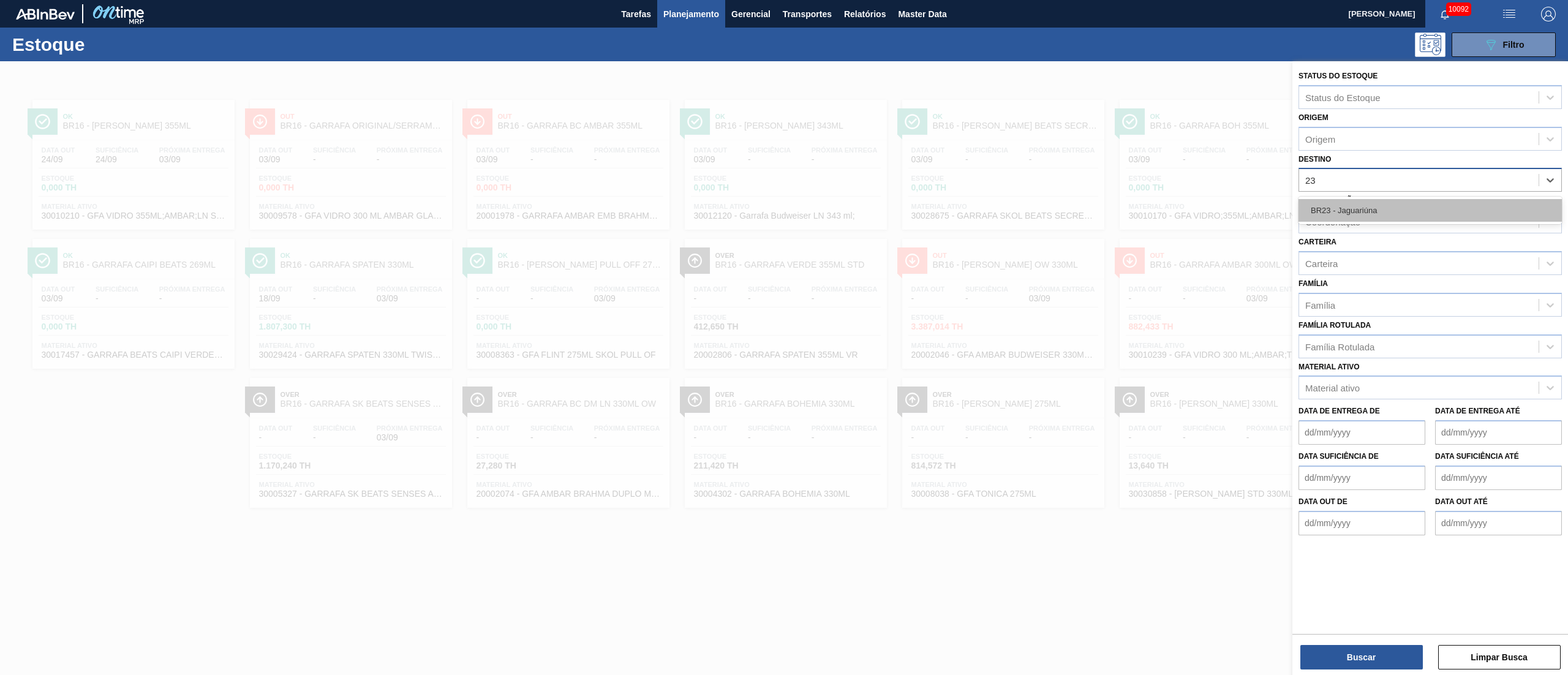
click at [1175, 204] on div "BR23 - Jaguariúna" at bounding box center [1429, 211] width 263 height 23
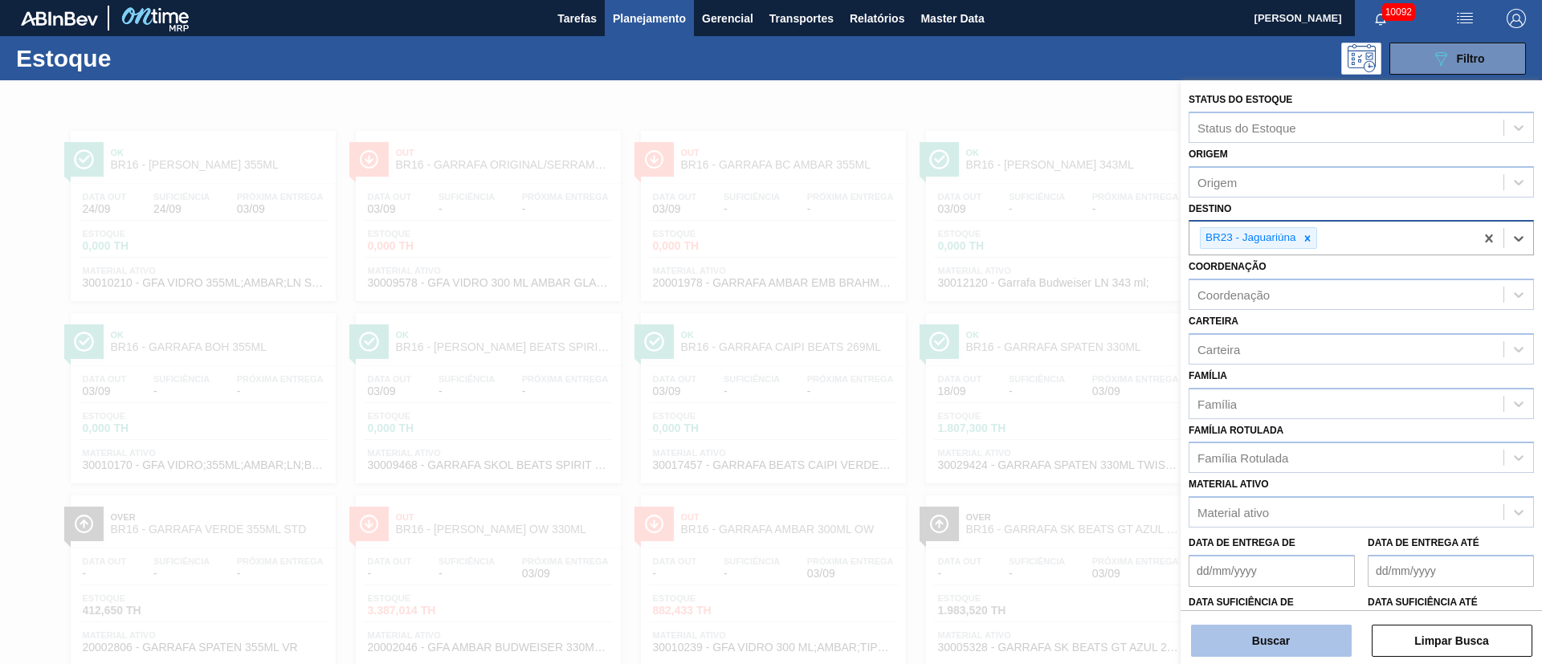
click at [1248, 650] on button "Buscar" at bounding box center [1271, 641] width 161 height 32
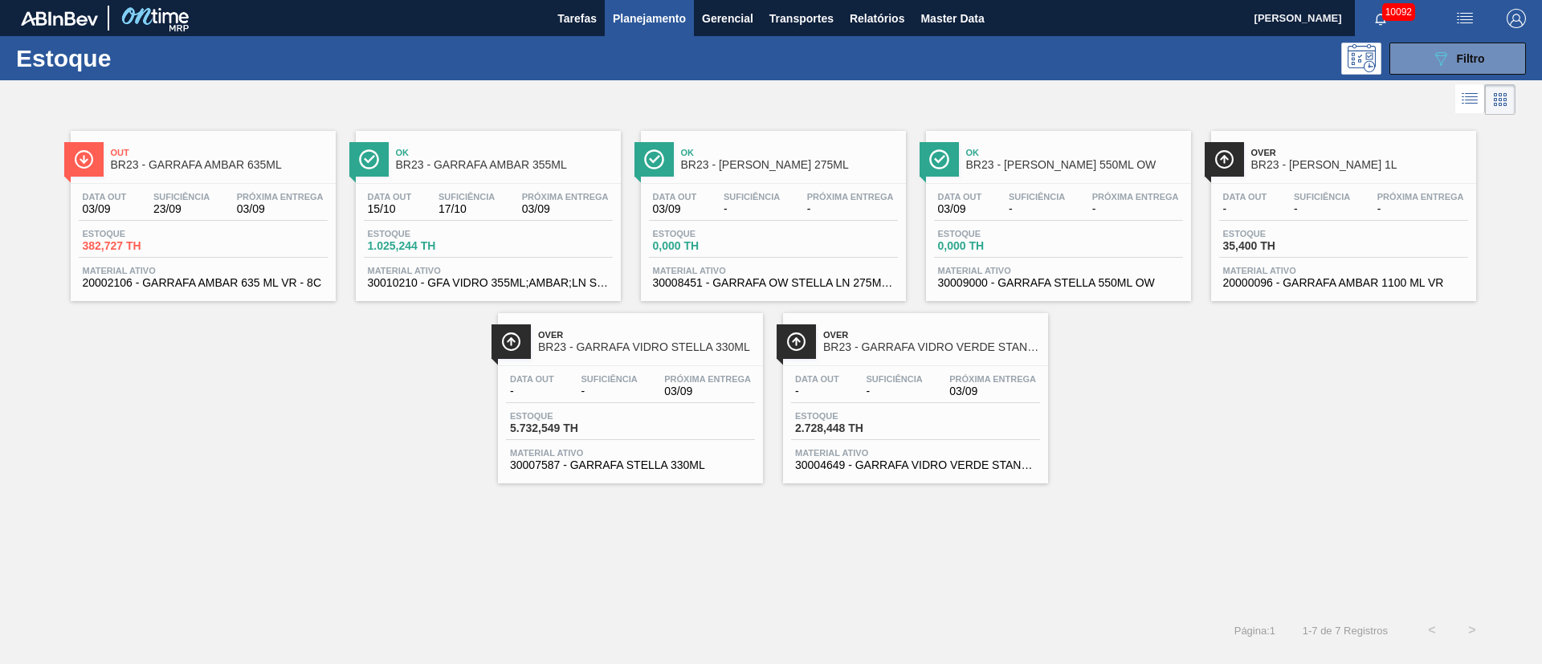
click at [590, 391] on span "-" at bounding box center [609, 391] width 56 height 12
click at [638, 393] on div "Suficiência -" at bounding box center [609, 385] width 64 height 23
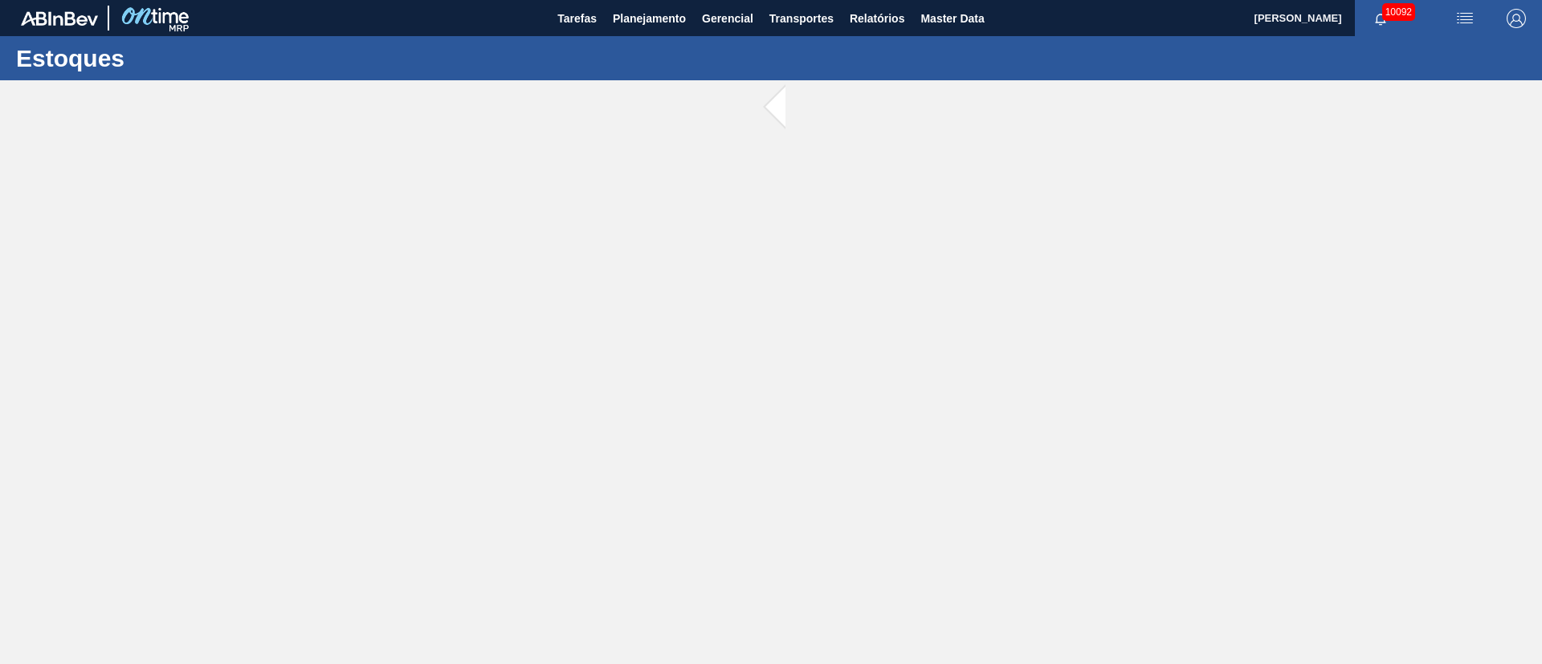
click at [638, 393] on main "Tarefas Planejamento Gerencial Transportes Relatórios Master Data [PERSON_NAME]…" at bounding box center [771, 332] width 1542 height 664
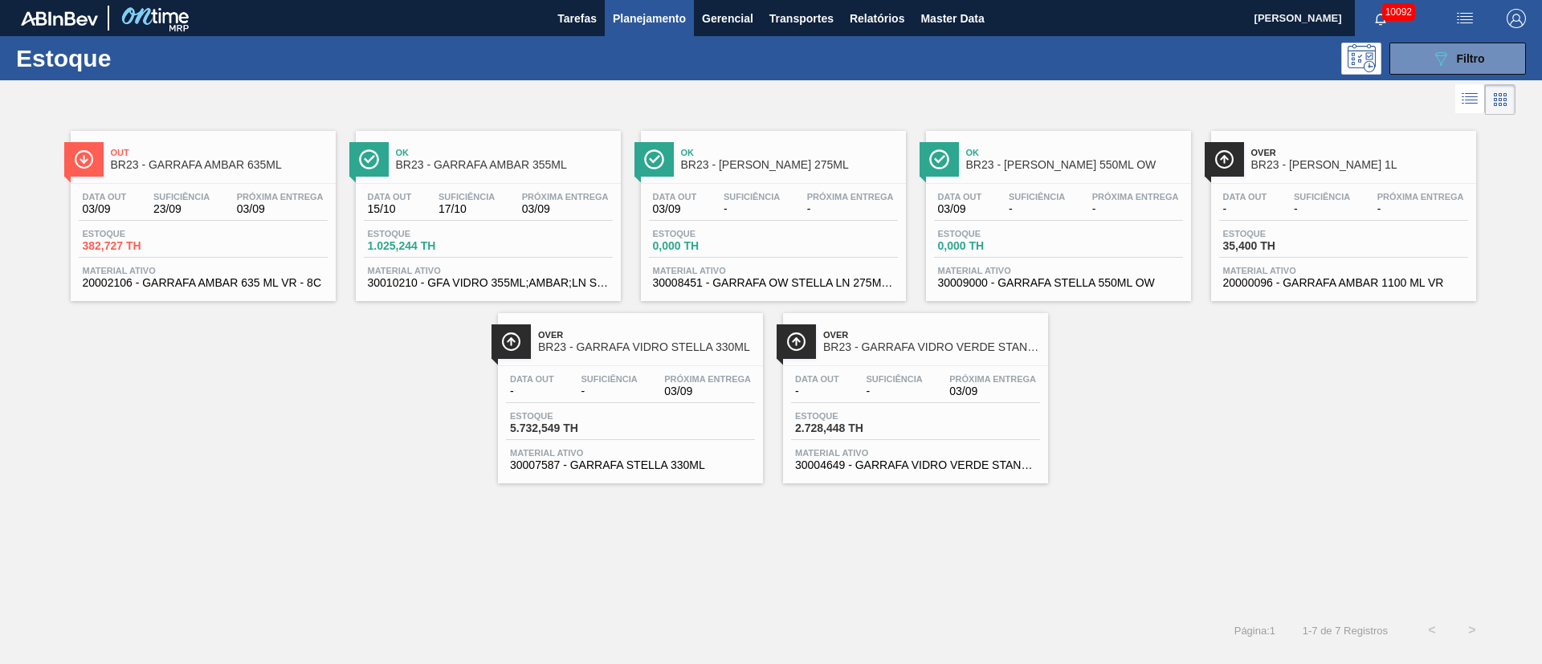
click at [969, 428] on div "Estoque 2.728,448 TH" at bounding box center [915, 425] width 249 height 29
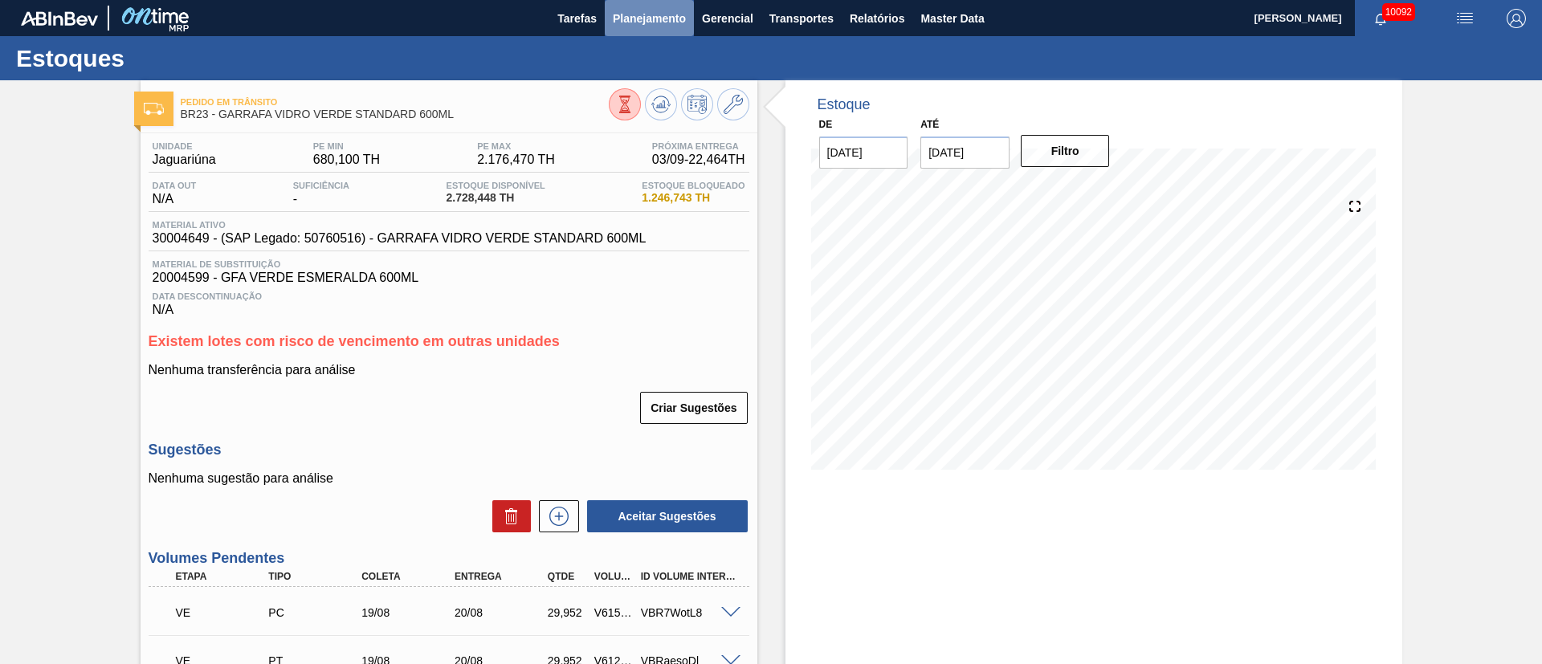
click at [647, 20] on span "Planejamento" at bounding box center [649, 18] width 73 height 19
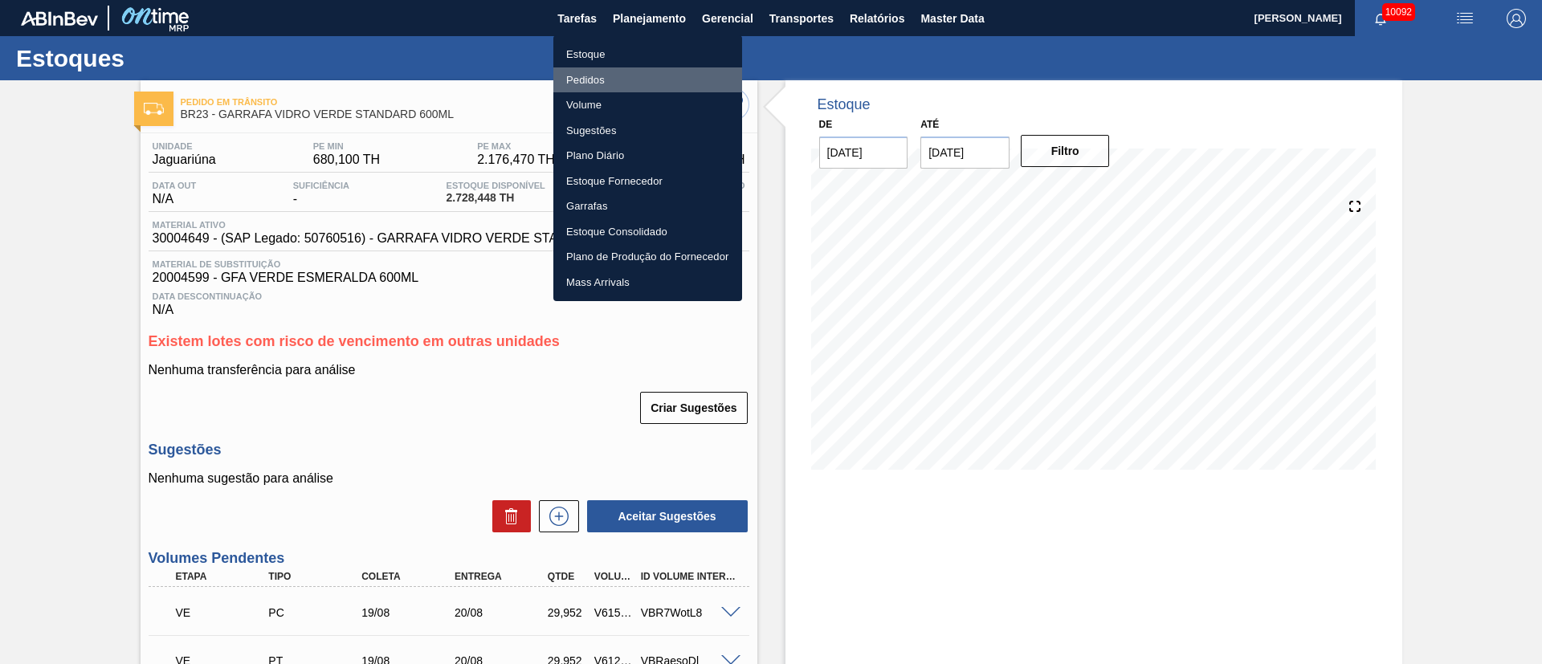
click at [589, 90] on li "Pedidos" at bounding box center [647, 80] width 189 height 26
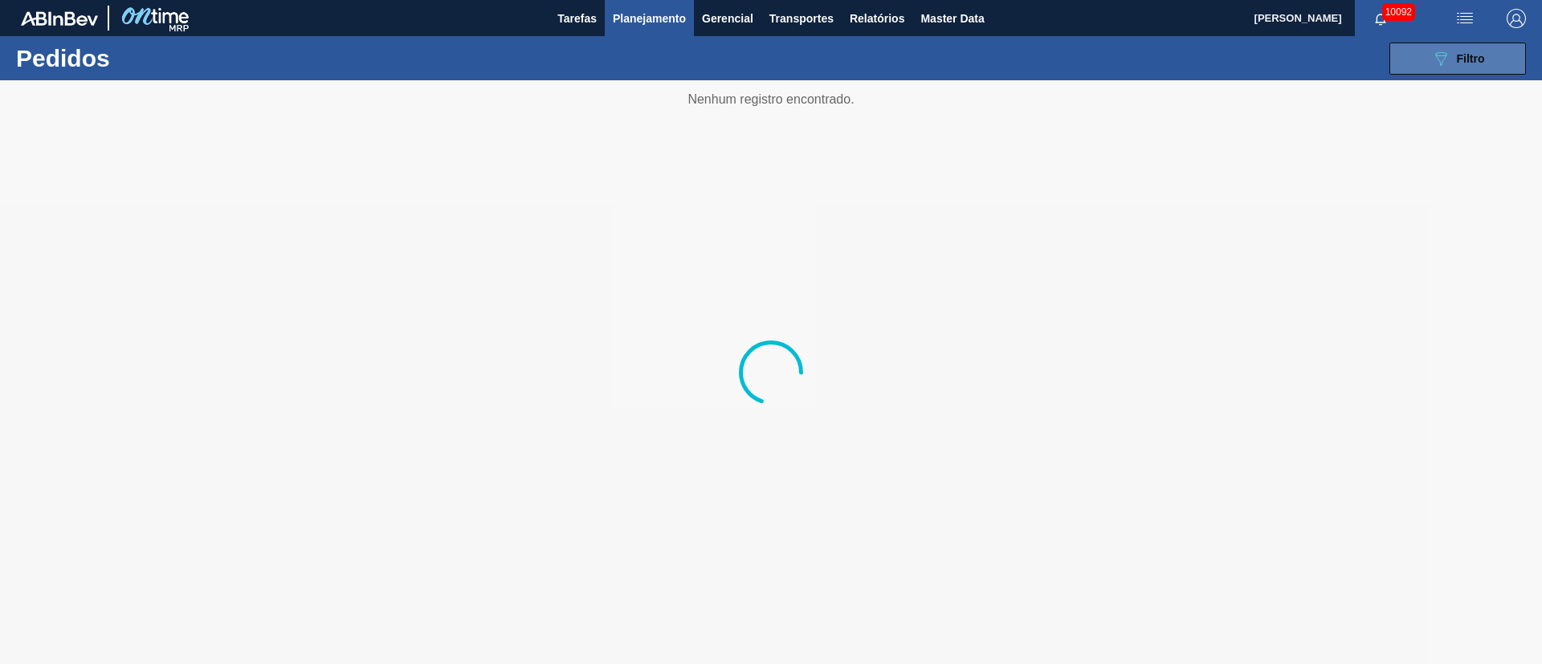
click at [1477, 52] on span "Filtro" at bounding box center [1471, 58] width 28 height 13
